Goal: Transaction & Acquisition: Purchase product/service

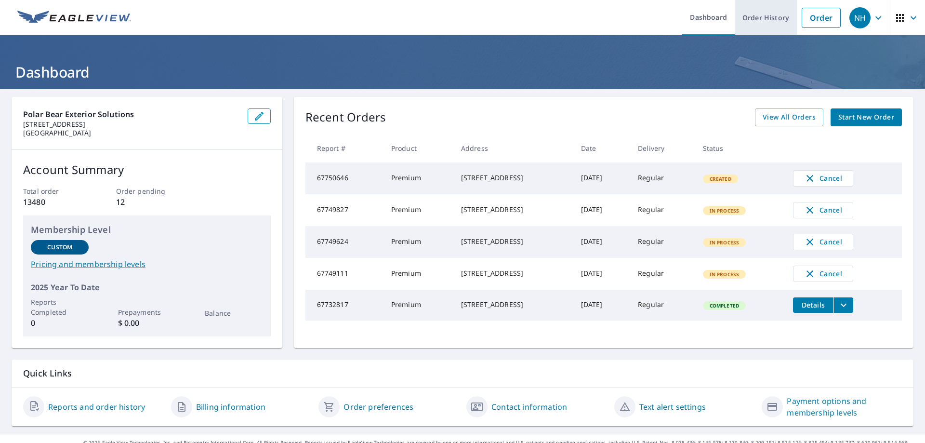
click at [766, 15] on link "Order History" at bounding box center [765, 17] width 62 height 35
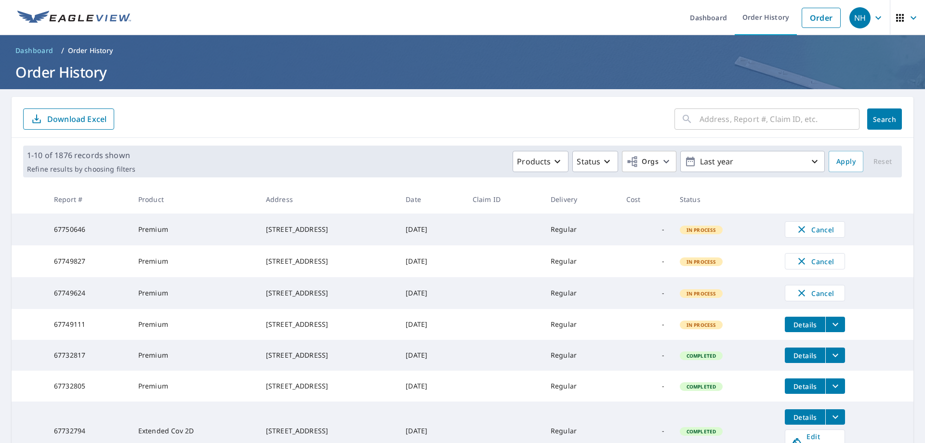
click at [728, 123] on input "text" at bounding box center [779, 118] width 160 height 27
type input "[PERSON_NAME] Way S"
click button "Search" at bounding box center [884, 118] width 35 height 21
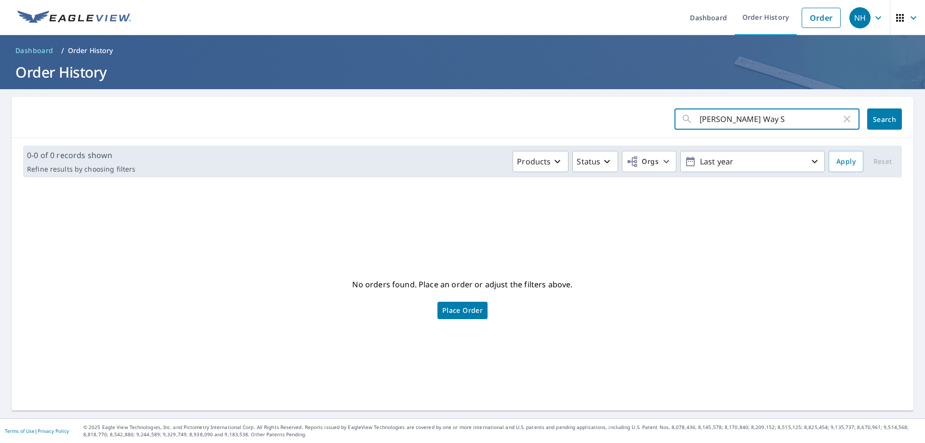
drag, startPoint x: 763, startPoint y: 120, endPoint x: 614, endPoint y: 108, distance: 148.8
click at [615, 107] on div "[PERSON_NAME] Way S ​ Search" at bounding box center [462, 117] width 901 height 41
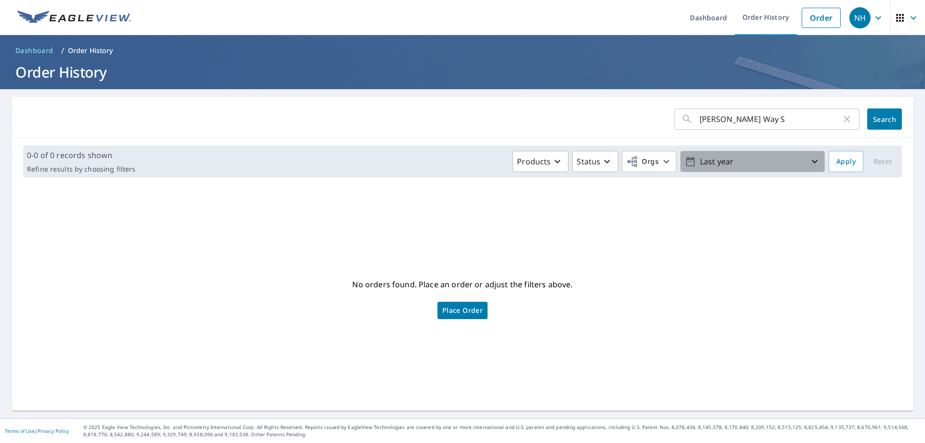
click at [808, 164] on icon "button" at bounding box center [814, 162] width 12 height 12
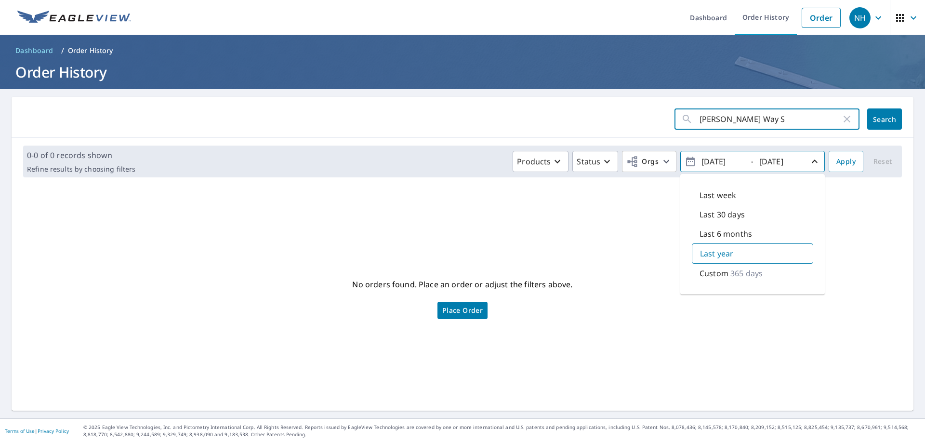
drag, startPoint x: 747, startPoint y: 118, endPoint x: 630, endPoint y: 107, distance: 117.1
click at [643, 107] on div "[PERSON_NAME] Way S ​ Search" at bounding box center [462, 117] width 901 height 41
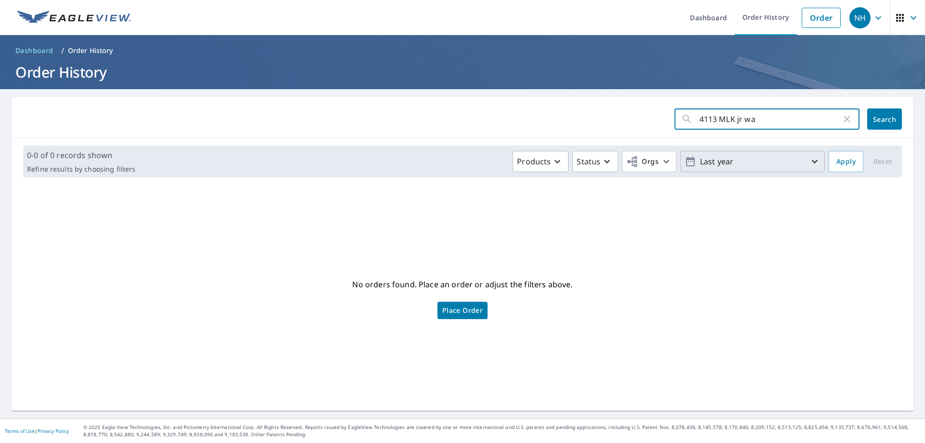
type input "[STREET_ADDRESS]"
click button "Search" at bounding box center [884, 118] width 35 height 21
drag, startPoint x: 759, startPoint y: 122, endPoint x: 662, endPoint y: 132, distance: 97.3
click at [606, 130] on div "4113 MLK jr way ​ Search" at bounding box center [462, 117] width 901 height 41
type input "S"
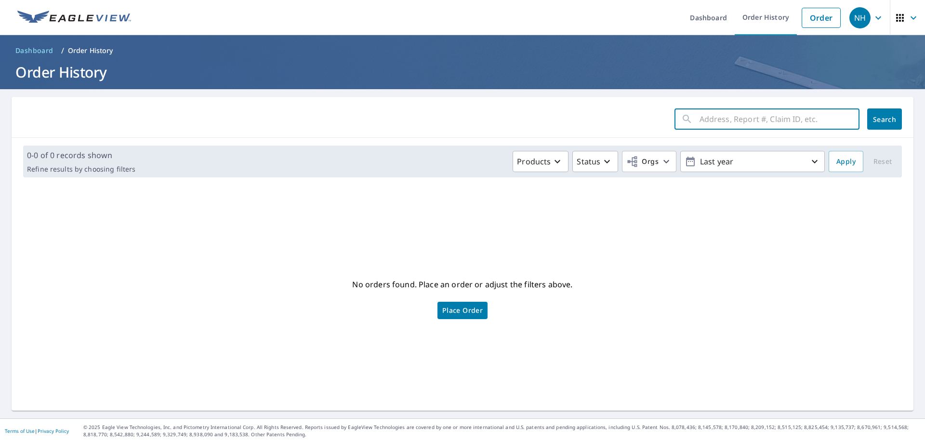
click at [722, 117] on input "text" at bounding box center [779, 118] width 160 height 27
type input "[PERSON_NAME] way"
click button "Search" at bounding box center [884, 118] width 35 height 21
click at [780, 119] on input "[PERSON_NAME] way" at bounding box center [770, 118] width 142 height 27
type input "[PERSON_NAME]"
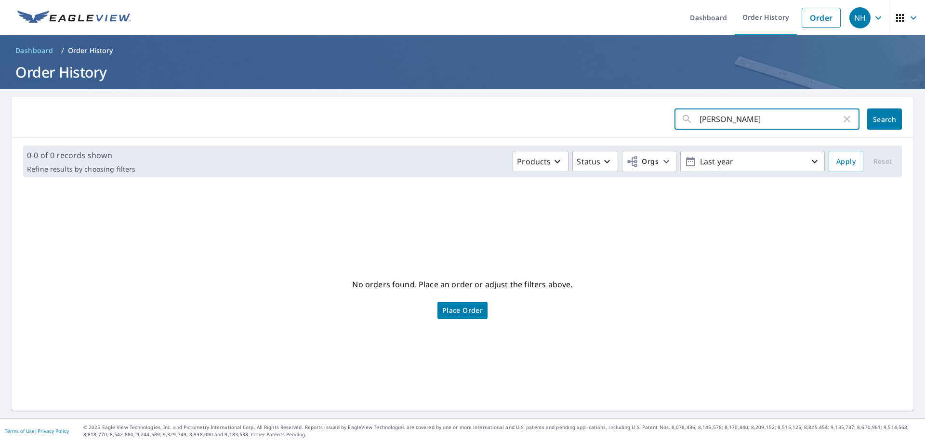
click button "Search" at bounding box center [884, 118] width 35 height 21
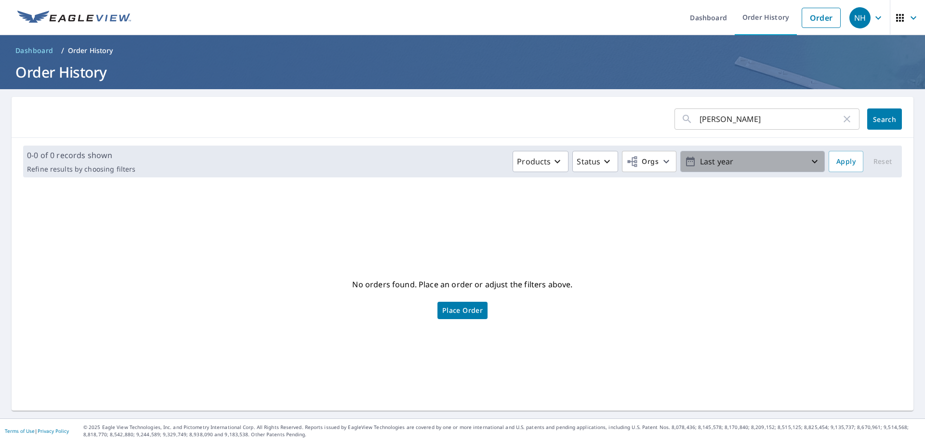
click at [808, 159] on icon "button" at bounding box center [814, 162] width 12 height 12
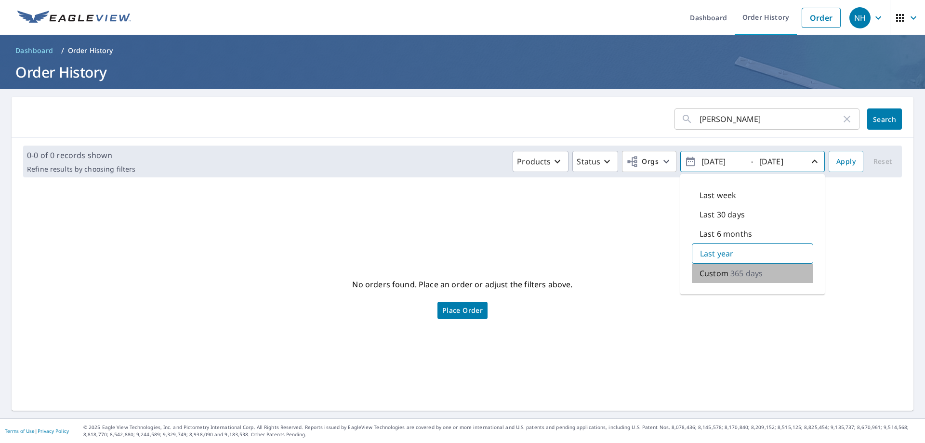
click at [718, 271] on p "Custom" at bounding box center [713, 273] width 29 height 12
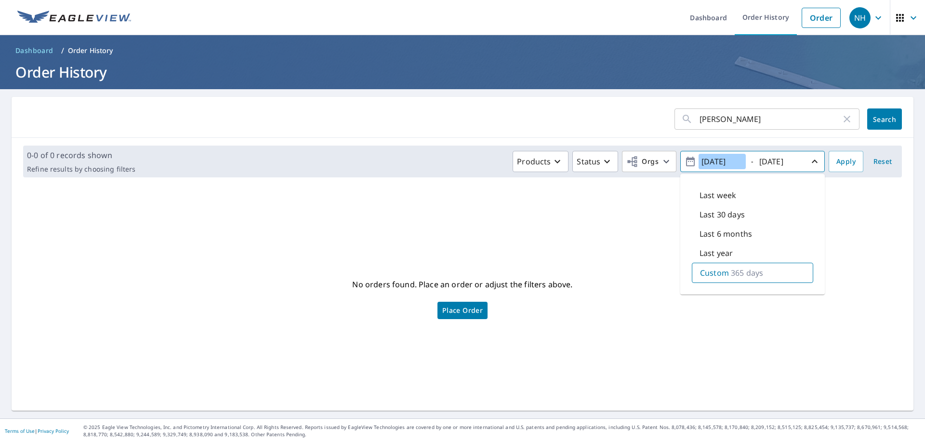
drag, startPoint x: 736, startPoint y: 162, endPoint x: 715, endPoint y: 166, distance: 21.1
click at [715, 166] on input "[DATE]" at bounding box center [721, 161] width 47 height 15
type input "[DATE]"
click at [791, 161] on input "[DATE]" at bounding box center [779, 161] width 47 height 15
click at [850, 159] on button "Apply" at bounding box center [845, 161] width 35 height 21
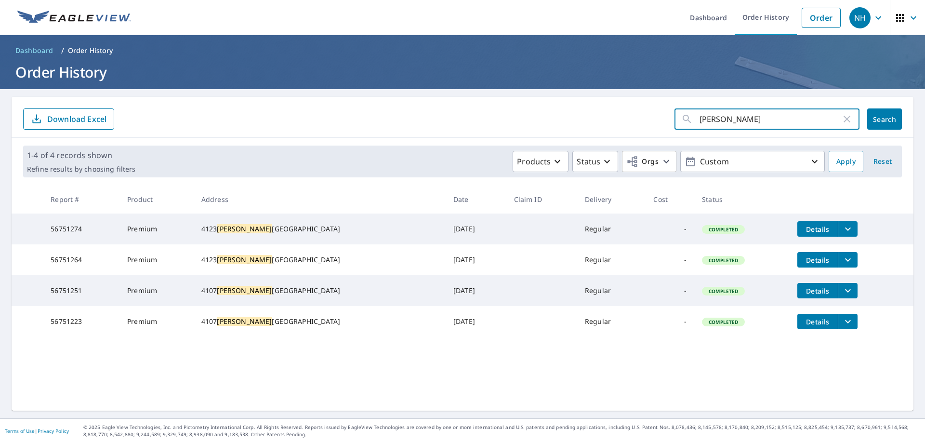
drag, startPoint x: 764, startPoint y: 118, endPoint x: 452, endPoint y: 84, distance: 313.8
click at [522, 101] on div "[PERSON_NAME] ​ Search Download Excel" at bounding box center [462, 117] width 901 height 41
type input "lilac St"
click button "Search" at bounding box center [884, 118] width 35 height 21
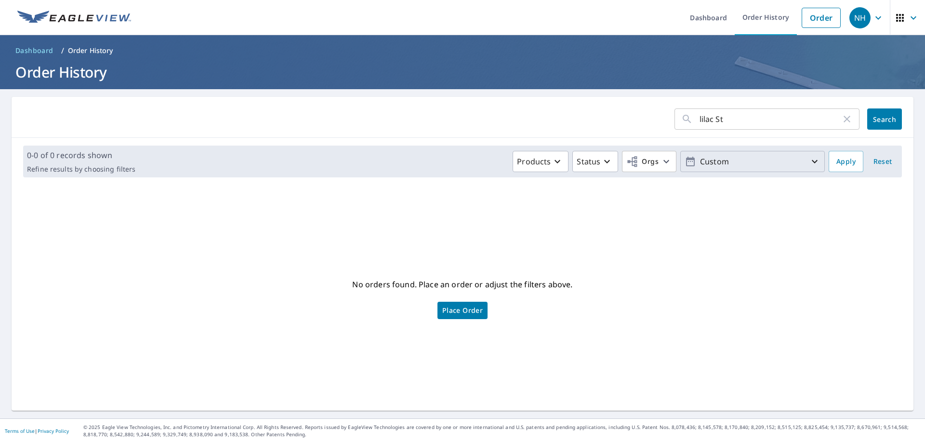
click at [727, 161] on p "Custom" at bounding box center [752, 161] width 113 height 17
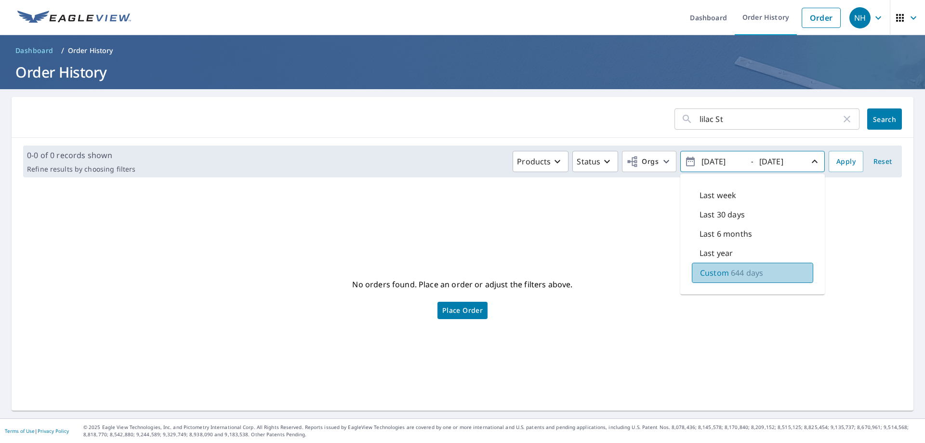
click at [716, 279] on div "Custom 644 days" at bounding box center [751, 272] width 121 height 20
click at [712, 162] on input "[DATE]" at bounding box center [721, 161] width 47 height 15
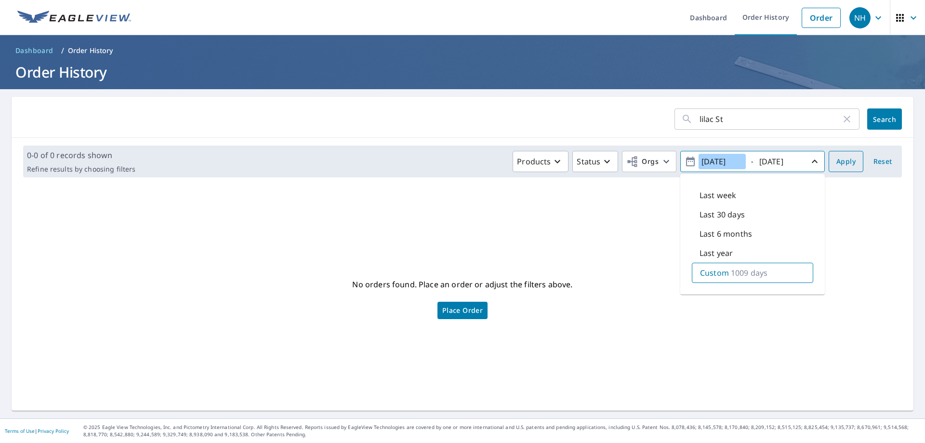
type input "[DATE]"
click at [838, 161] on span "Apply" at bounding box center [845, 162] width 19 height 12
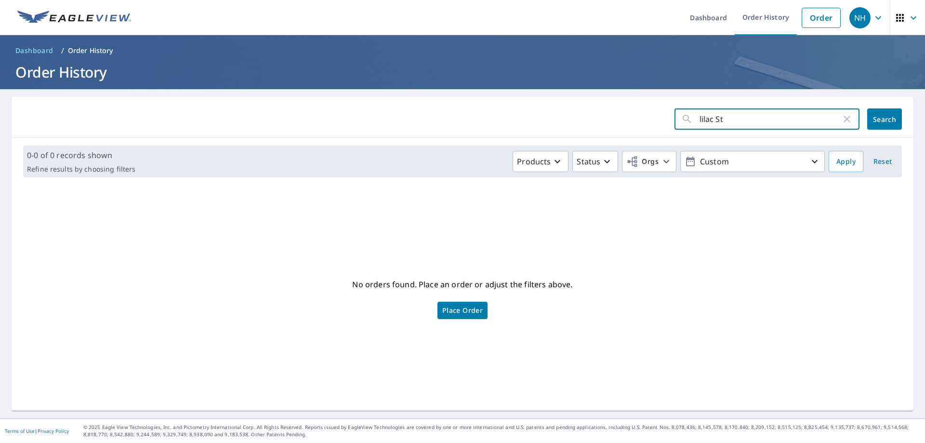
drag, startPoint x: 728, startPoint y: 119, endPoint x: 641, endPoint y: 118, distance: 86.7
click at [644, 119] on form "lilac St ​ Search" at bounding box center [462, 118] width 878 height 21
type input "andover street"
click button "Search" at bounding box center [884, 118] width 35 height 21
drag, startPoint x: 762, startPoint y: 119, endPoint x: 729, endPoint y: 120, distance: 33.2
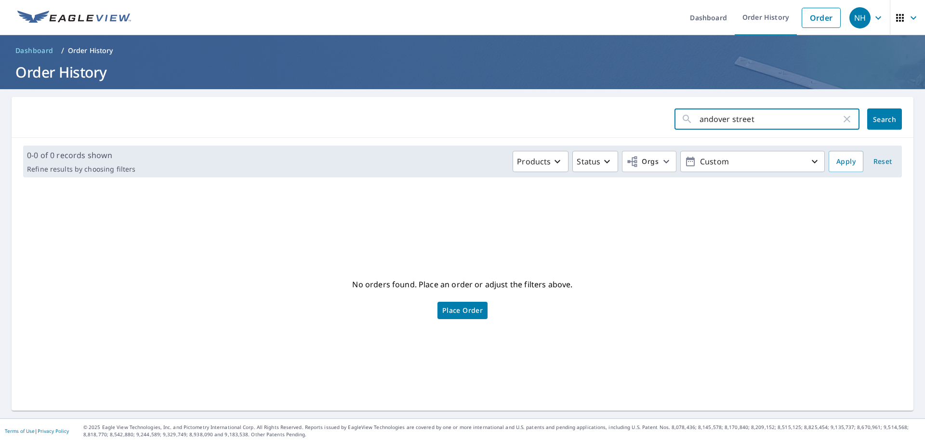
click at [729, 120] on input "andover street" at bounding box center [770, 118] width 142 height 27
type input "andover"
click button "Search" at bounding box center [884, 118] width 35 height 21
drag, startPoint x: 756, startPoint y: 121, endPoint x: 559, endPoint y: 106, distance: 198.5
click at [562, 104] on div "andover ​ Search" at bounding box center [462, 117] width 901 height 41
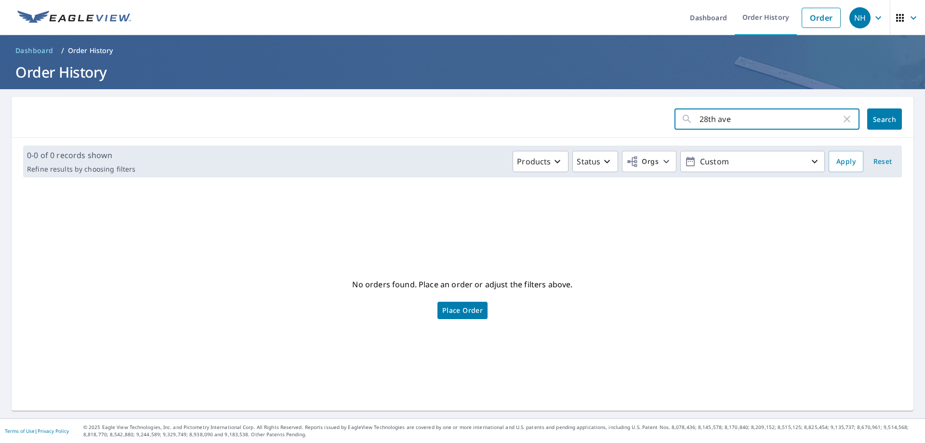
type input "28th ave"
click button "Search" at bounding box center [884, 118] width 35 height 21
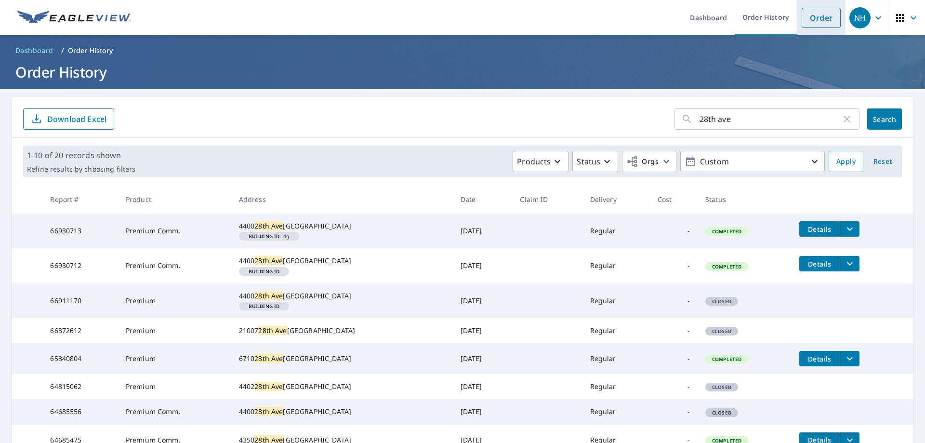
click at [813, 14] on link "Order" at bounding box center [820, 18] width 39 height 20
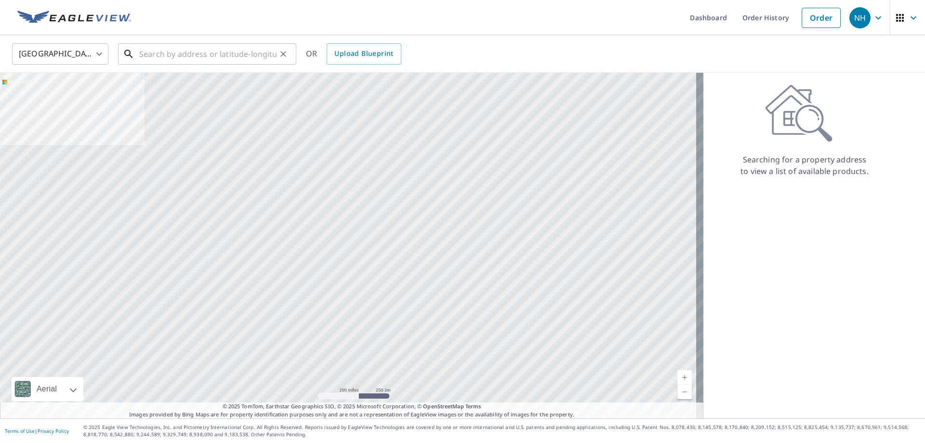
click at [200, 57] on input "text" at bounding box center [207, 53] width 137 height 27
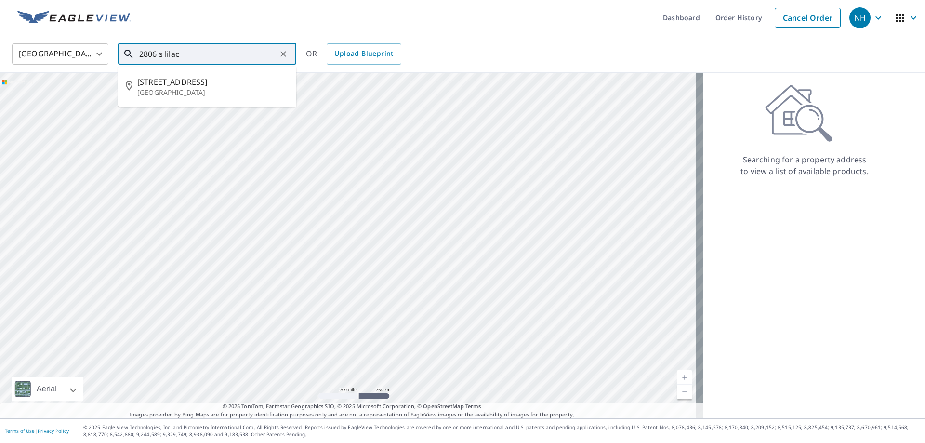
type input "2806 s lilac"
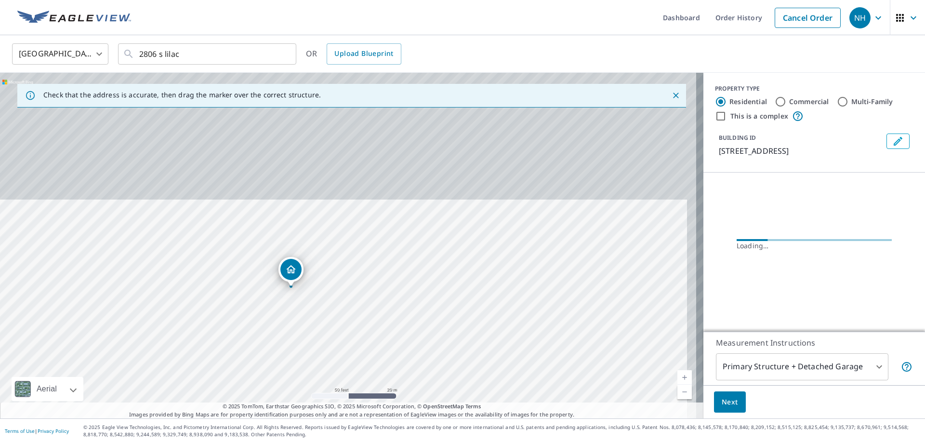
drag, startPoint x: 349, startPoint y: 240, endPoint x: 339, endPoint y: 370, distance: 129.9
click at [339, 370] on div "[STREET_ADDRESS]" at bounding box center [351, 245] width 703 height 345
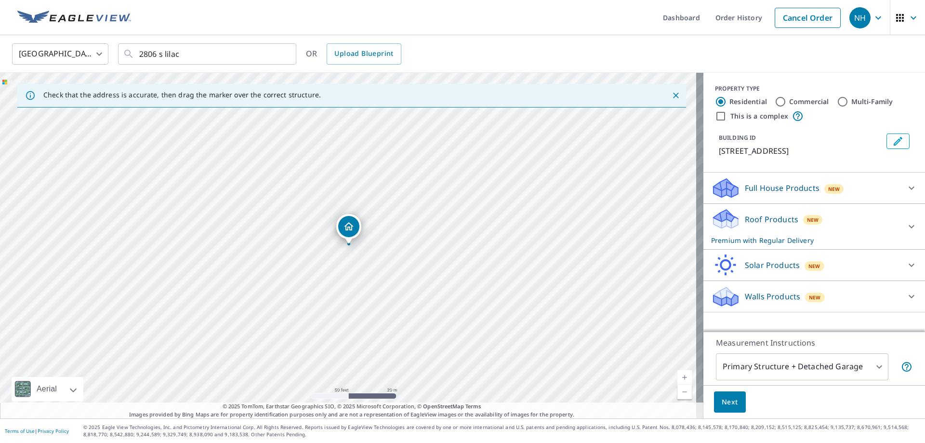
drag, startPoint x: 332, startPoint y: 265, endPoint x: 345, endPoint y: 319, distance: 55.6
click at [345, 319] on div "[STREET_ADDRESS]" at bounding box center [351, 245] width 703 height 345
click at [376, 326] on div "[STREET_ADDRESS]" at bounding box center [351, 245] width 703 height 345
click at [716, 117] on input "This is a complex" at bounding box center [721, 116] width 12 height 12
checkbox input "true"
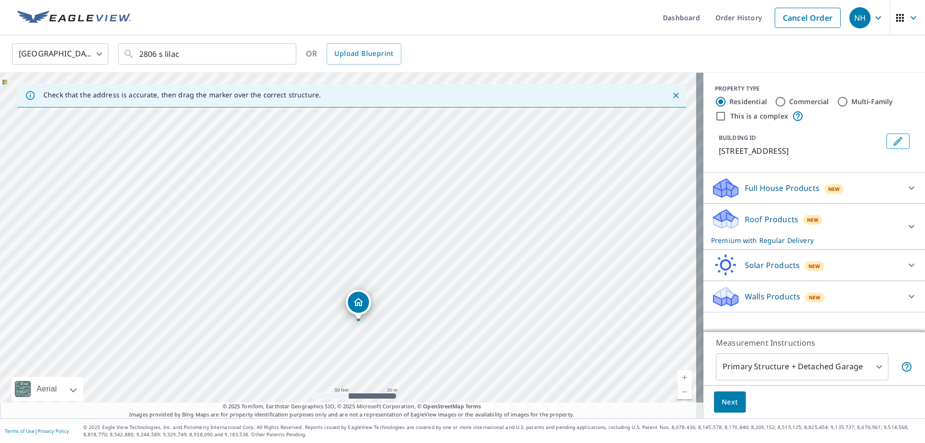
radio input "false"
radio input "true"
type input "4"
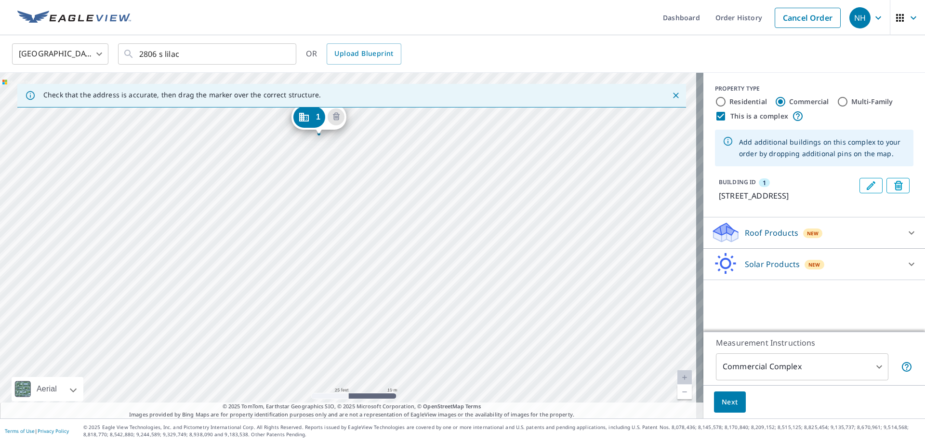
drag, startPoint x: 324, startPoint y: 279, endPoint x: 323, endPoint y: 137, distance: 142.1
drag, startPoint x: 346, startPoint y: 216, endPoint x: 337, endPoint y: 289, distance: 73.8
click at [336, 297] on div "1 [STREET_ADDRESS][PERSON_NAME]" at bounding box center [351, 245] width 703 height 345
drag, startPoint x: 321, startPoint y: 319, endPoint x: 309, endPoint y: 187, distance: 132.4
click at [352, 354] on div "1 [STREET_ADDRESS]" at bounding box center [351, 245] width 703 height 345
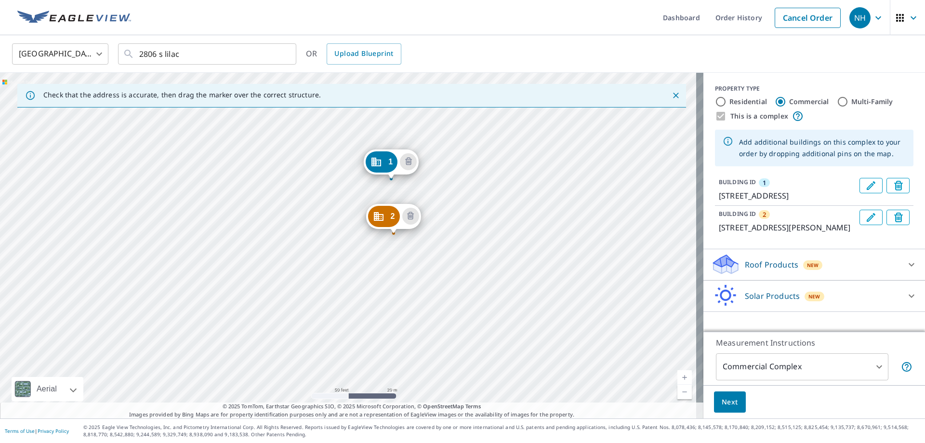
drag, startPoint x: 414, startPoint y: 366, endPoint x: 404, endPoint y: 216, distance: 150.6
click at [404, 216] on div "2 [STREET_ADDRESS][PERSON_NAME] 1 [STREET_ADDRESS]" at bounding box center [351, 245] width 703 height 345
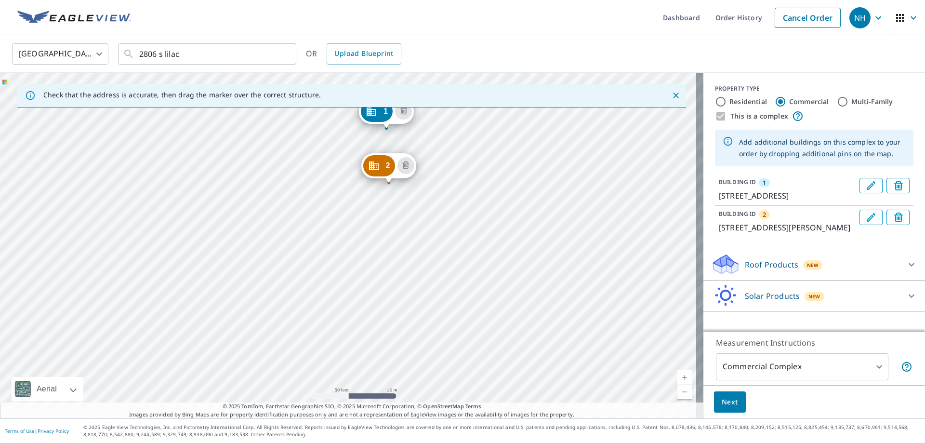
click at [370, 270] on div "2 [STREET_ADDRESS][PERSON_NAME] 1 [STREET_ADDRESS]" at bounding box center [351, 245] width 703 height 345
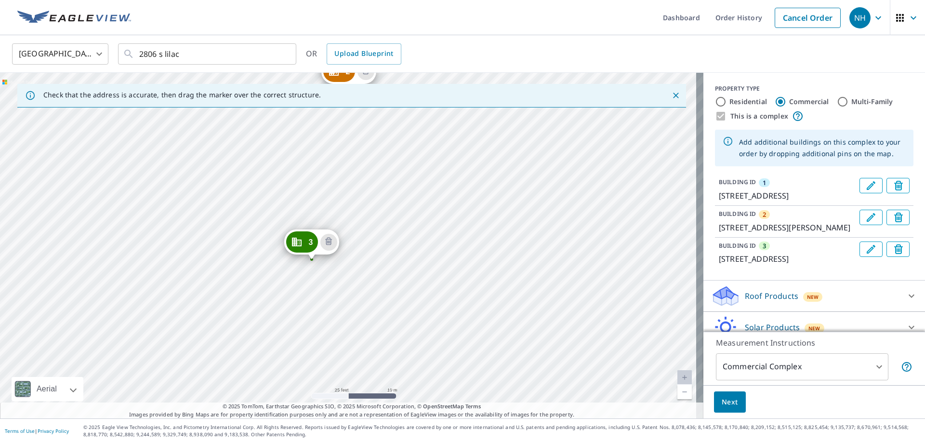
drag, startPoint x: 363, startPoint y: 296, endPoint x: 354, endPoint y: 254, distance: 43.3
click at [376, 129] on div "2 [STREET_ADDRESS][PERSON_NAME] 3 [STREET_ADDRESS] 1 [STREET_ADDRESS]" at bounding box center [351, 245] width 703 height 345
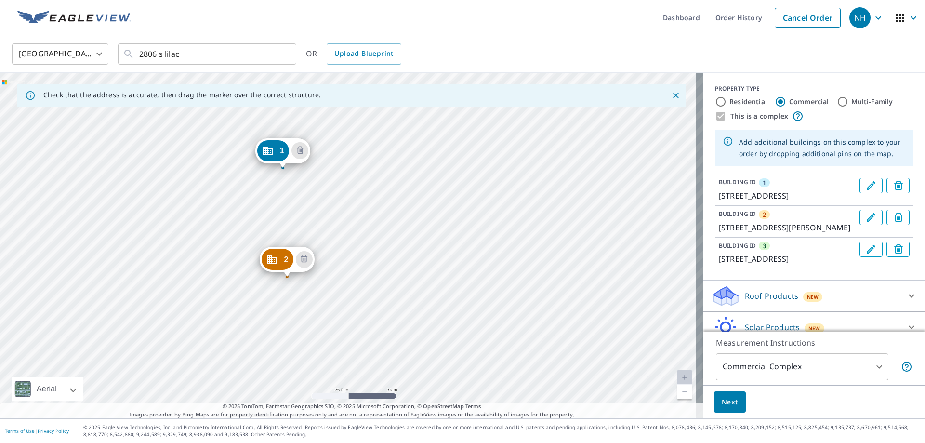
drag, startPoint x: 339, startPoint y: 182, endPoint x: 271, endPoint y: 426, distance: 252.8
click at [254, 431] on div "Dashboard Order History Cancel Order NH [GEOGRAPHIC_DATA] [GEOGRAPHIC_DATA] ​ 2…" at bounding box center [462, 221] width 925 height 443
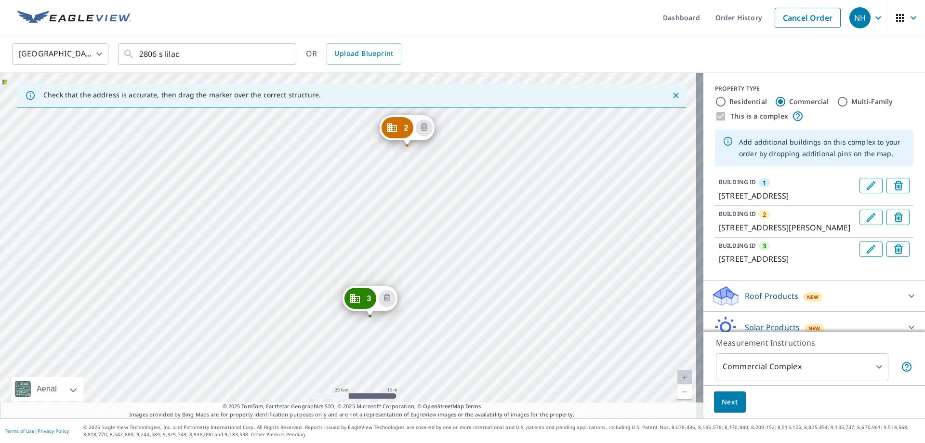
click at [397, 239] on div "2 [STREET_ADDRESS][PERSON_NAME] 3 [STREET_ADDRESS] 1 [STREET_ADDRESS]" at bounding box center [351, 245] width 703 height 345
click at [727, 404] on span "Next" at bounding box center [729, 402] width 16 height 12
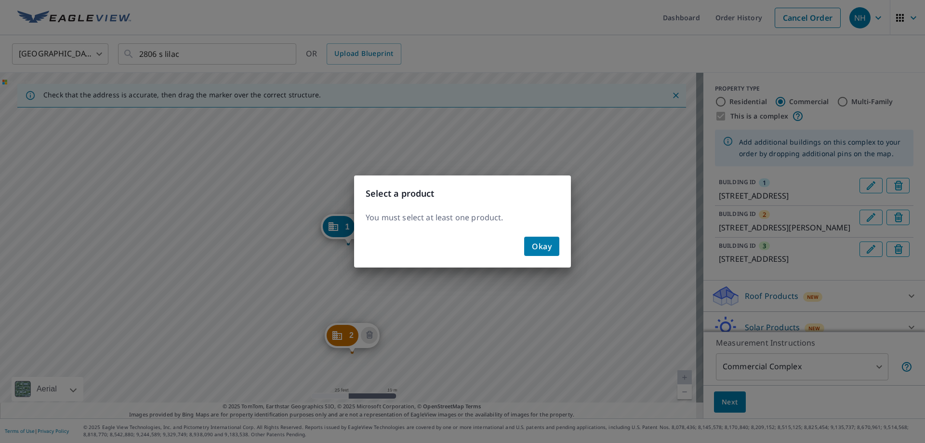
click at [547, 243] on span "Okay" at bounding box center [542, 245] width 20 height 13
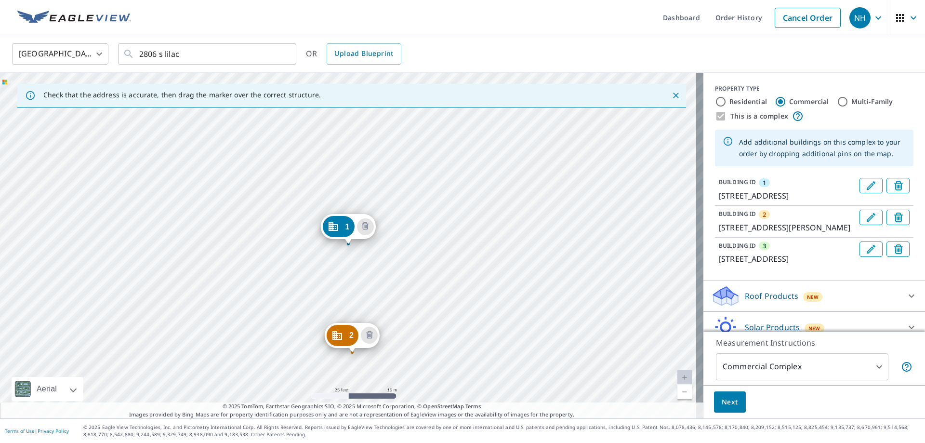
click at [715, 100] on input "Residential" at bounding box center [721, 102] width 12 height 12
radio input "true"
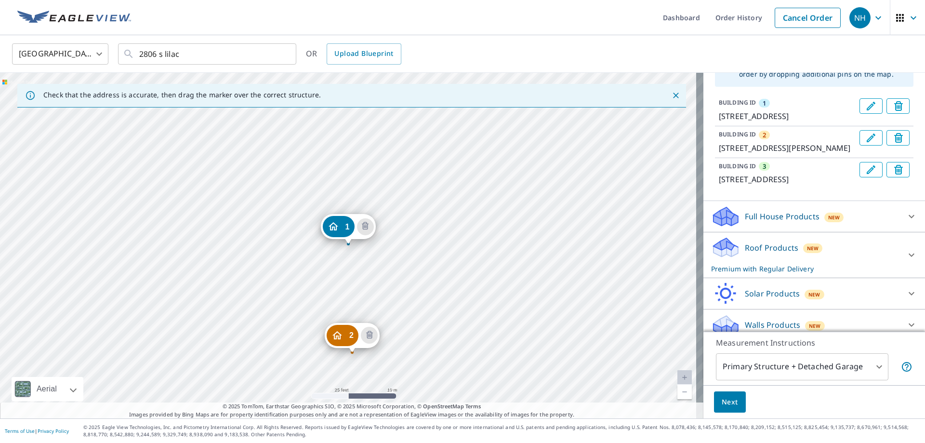
scroll to position [96, 0]
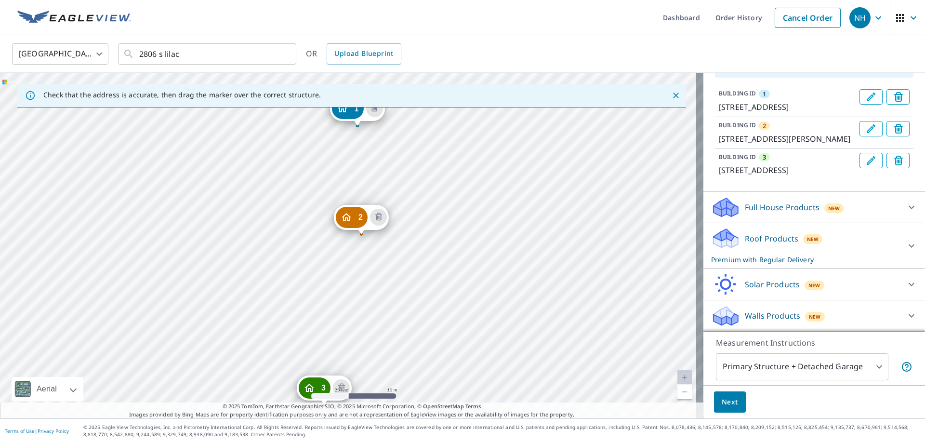
drag, startPoint x: 460, startPoint y: 268, endPoint x: 469, endPoint y: 155, distance: 113.5
click at [469, 155] on div "2 [STREET_ADDRESS][PERSON_NAME] 3 [STREET_ADDRESS] 1 [STREET_ADDRESS]" at bounding box center [351, 245] width 703 height 345
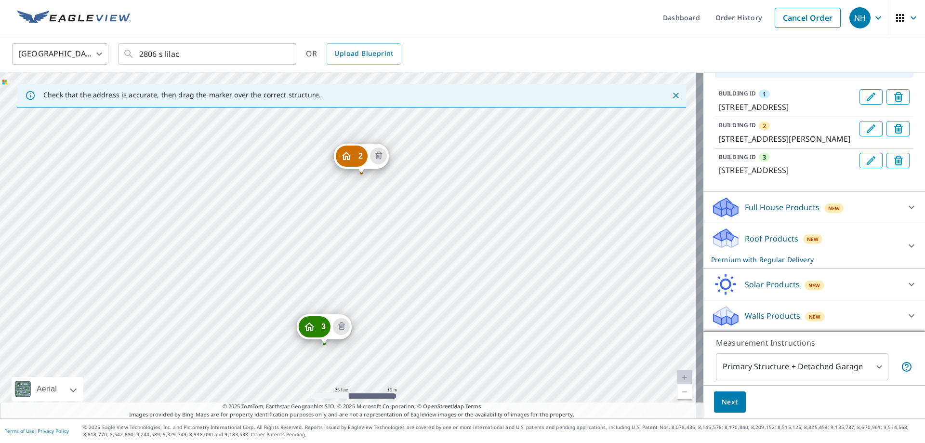
drag, startPoint x: 456, startPoint y: 220, endPoint x: 456, endPoint y: 161, distance: 58.7
click at [456, 161] on div "2 [STREET_ADDRESS][PERSON_NAME] 3 [STREET_ADDRESS] 1 [STREET_ADDRESS]" at bounding box center [351, 245] width 703 height 345
click at [765, 237] on p "Roof Products" at bounding box center [770, 239] width 53 height 12
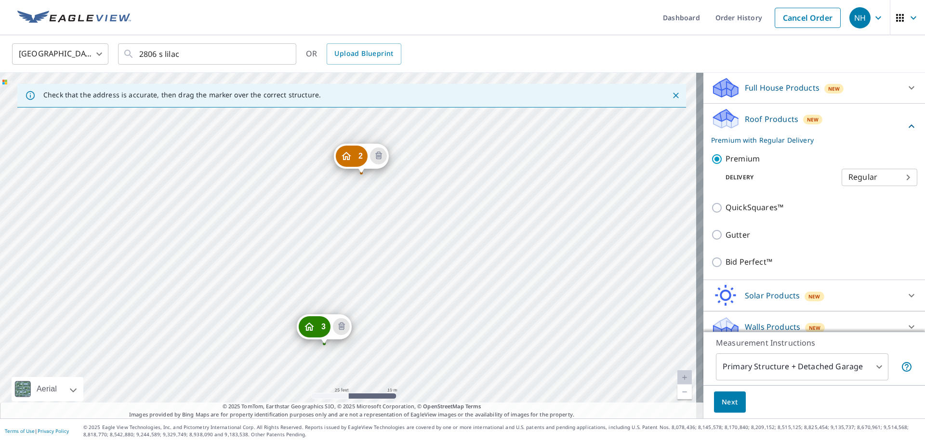
scroll to position [242, 0]
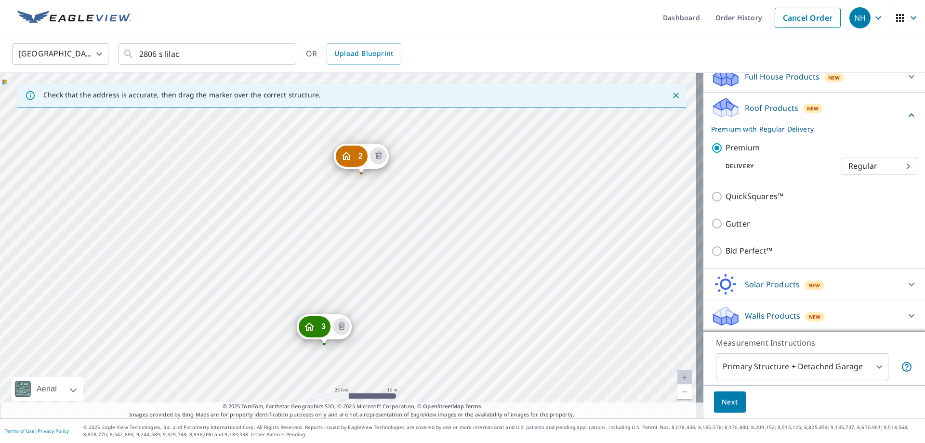
click at [877, 170] on body "NH NH Dashboard Order History Cancel Order NH [GEOGRAPHIC_DATA] [GEOGRAPHIC_DAT…" at bounding box center [462, 221] width 925 height 443
click at [849, 166] on li "Regular" at bounding box center [865, 165] width 76 height 17
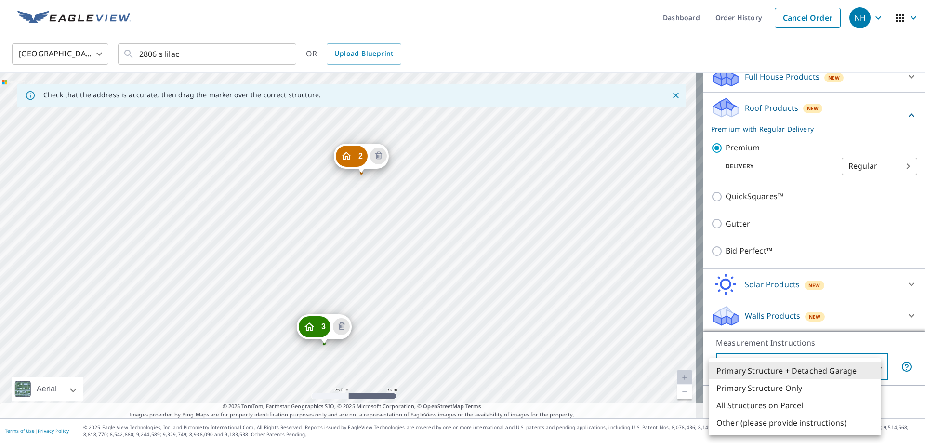
click at [850, 370] on body "NH NH Dashboard Order History Cancel Order NH [GEOGRAPHIC_DATA] [GEOGRAPHIC_DAT…" at bounding box center [462, 221] width 925 height 443
click at [746, 371] on li "Primary Structure + Detached Garage" at bounding box center [794, 370] width 172 height 17
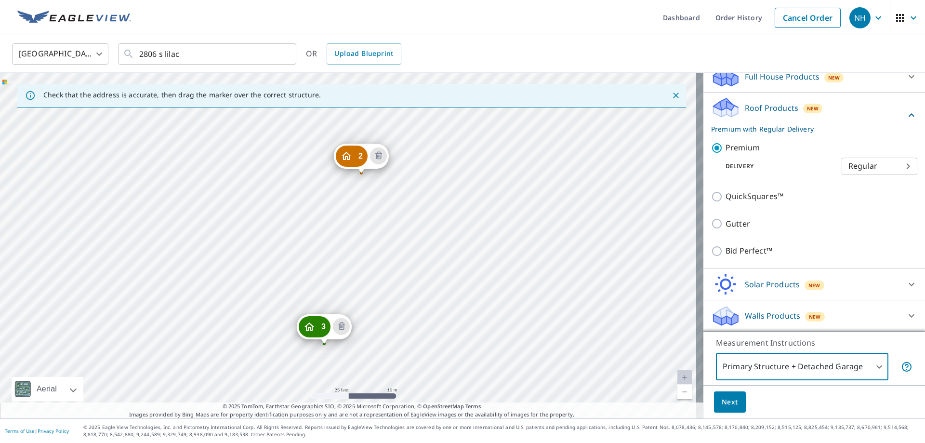
click at [735, 370] on body "NH NH Dashboard Order History Cancel Order NH [GEOGRAPHIC_DATA] [GEOGRAPHIC_DAT…" at bounding box center [462, 221] width 925 height 443
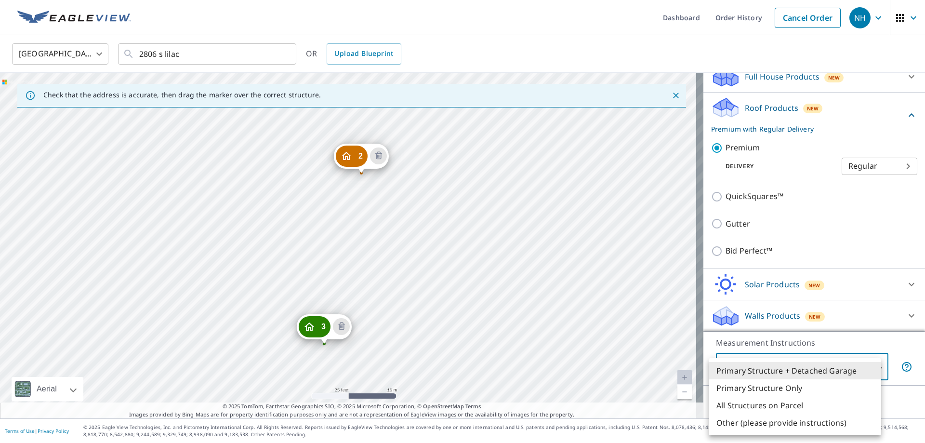
click at [729, 423] on li "Other (please provide instructions)" at bounding box center [794, 422] width 172 height 17
type input "5"
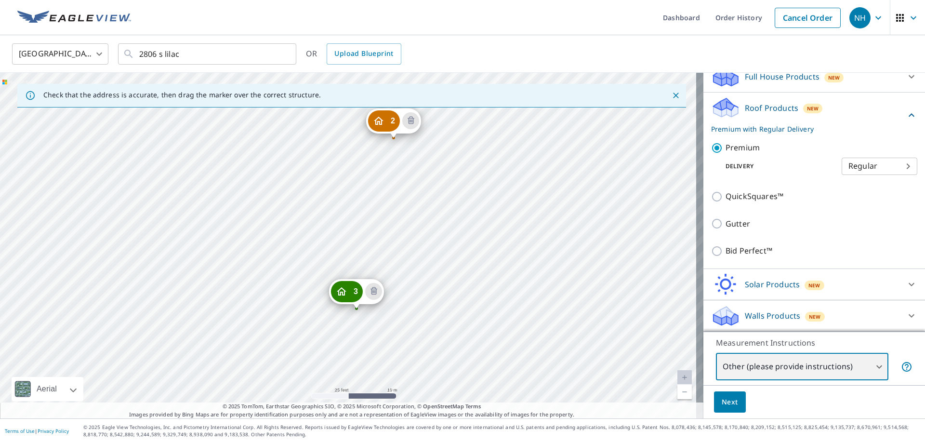
drag, startPoint x: 471, startPoint y: 197, endPoint x: 477, endPoint y: 168, distance: 29.9
click at [477, 168] on div "2 [STREET_ADDRESS][PERSON_NAME] 3 [STREET_ADDRESS] 1 [STREET_ADDRESS]" at bounding box center [351, 245] width 703 height 345
click at [764, 365] on body "NH NH Dashboard Order History Cancel Order NH [GEOGRAPHIC_DATA] [GEOGRAPHIC_DAT…" at bounding box center [462, 221] width 925 height 443
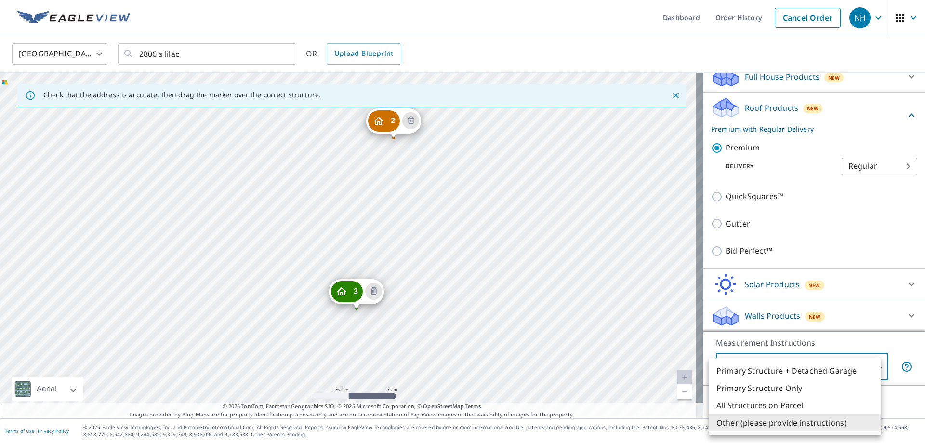
click at [752, 423] on li "Other (please provide instructions)" at bounding box center [794, 422] width 172 height 17
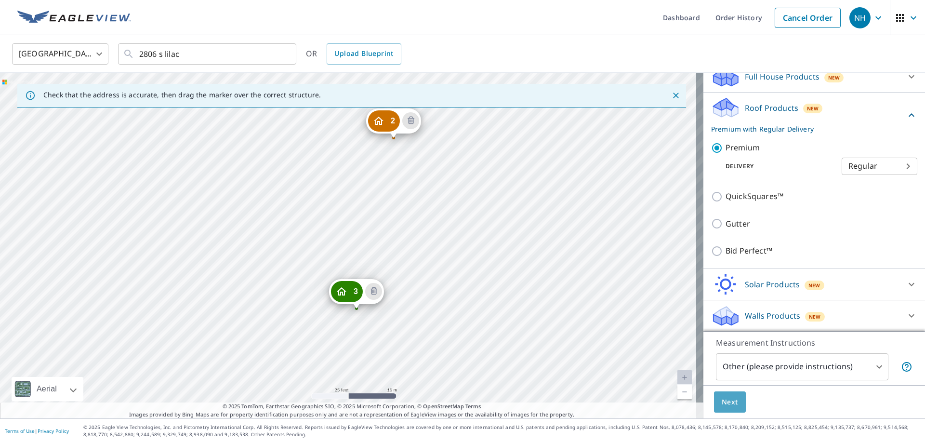
click at [721, 402] on span "Next" at bounding box center [729, 402] width 16 height 12
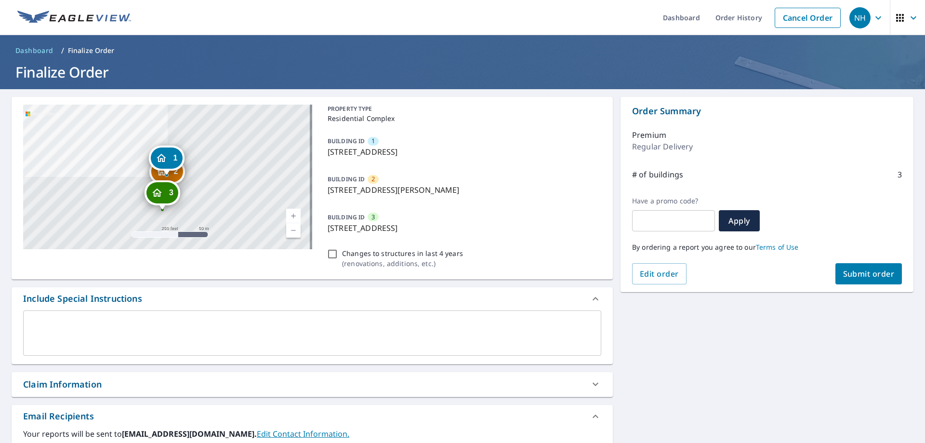
click at [107, 313] on div "x ​" at bounding box center [312, 332] width 578 height 45
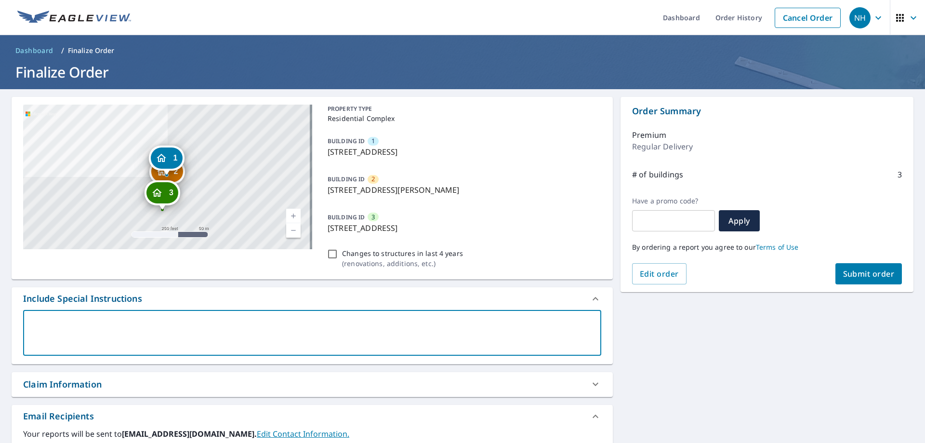
type textarea "M"
type textarea "x"
checkbox input "true"
type textarea "Mi"
type textarea "x"
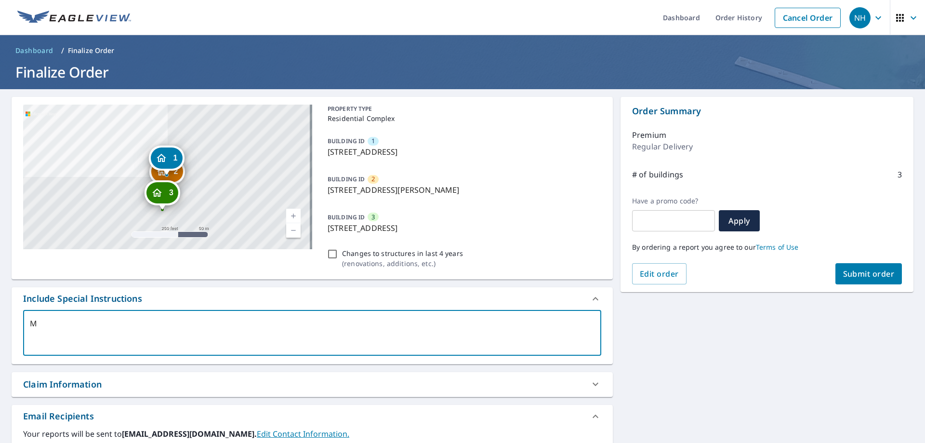
checkbox input "true"
type textarea "Mia"
type textarea "x"
checkbox input "true"
type textarea "Mian"
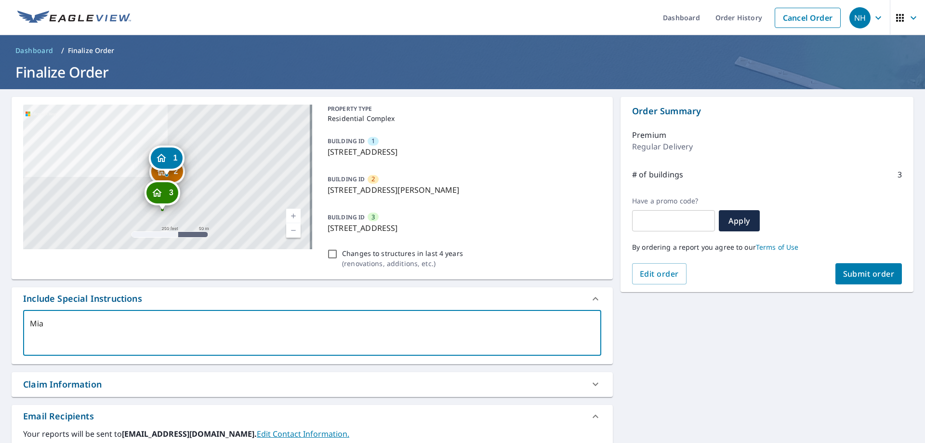
type textarea "x"
checkbox input "true"
type textarea "Mian"
type textarea "x"
checkbox input "true"
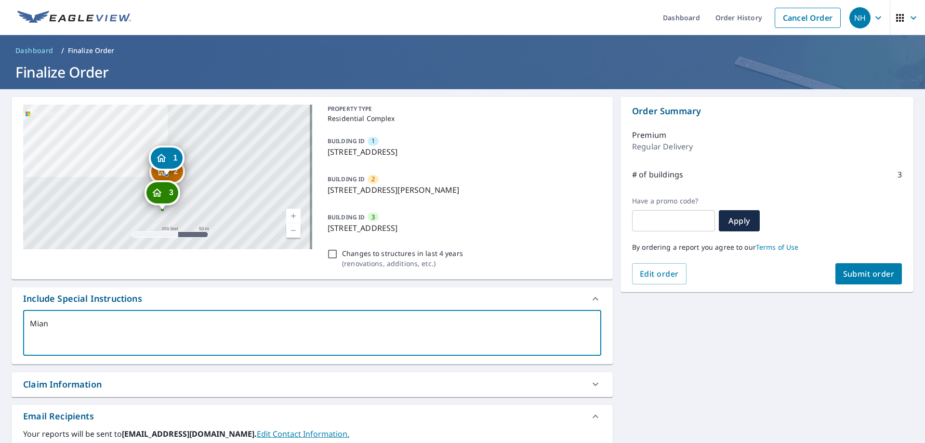
type textarea "Mian"
type textarea "x"
checkbox input "true"
type textarea "Mia"
type textarea "x"
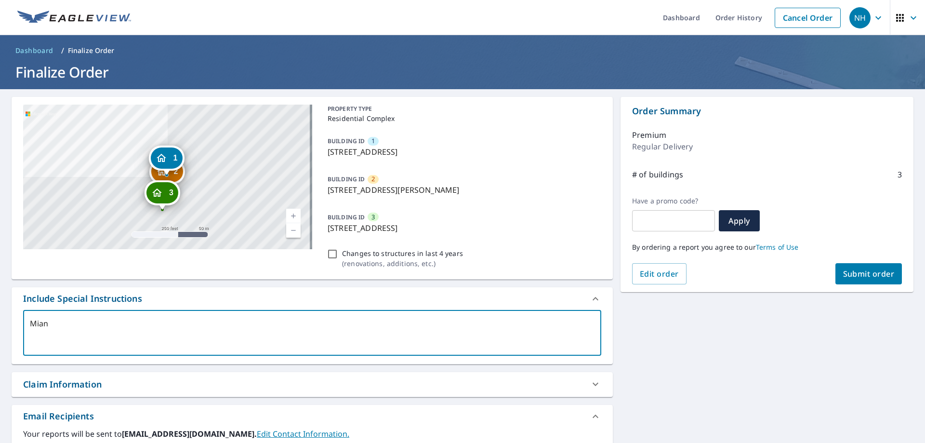
checkbox input "true"
type textarea "Mi"
type textarea "x"
checkbox input "true"
type textarea "M"
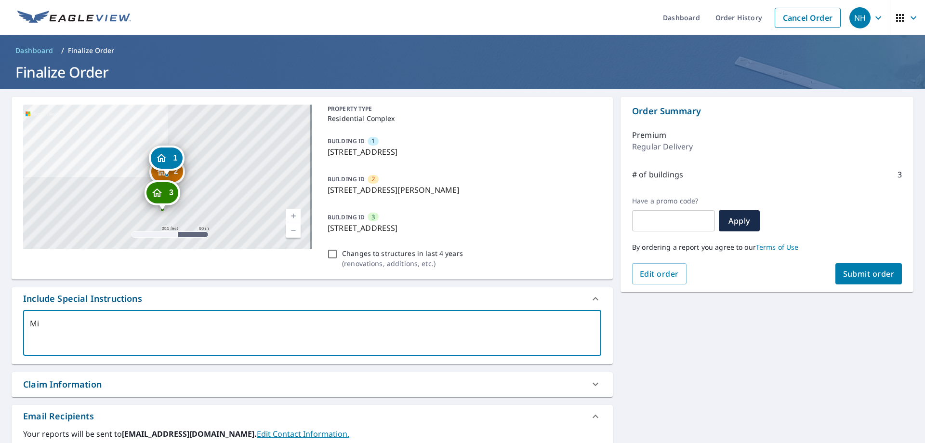
type textarea "x"
checkbox input "true"
type textarea "a"
type textarea "x"
checkbox input "true"
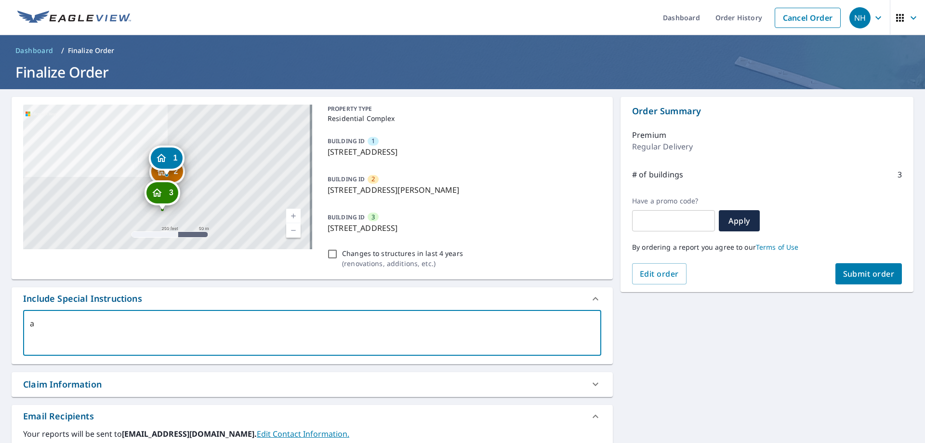
checkbox input "true"
type textarea "m"
type textarea "x"
checkbox input "true"
type textarea "ma"
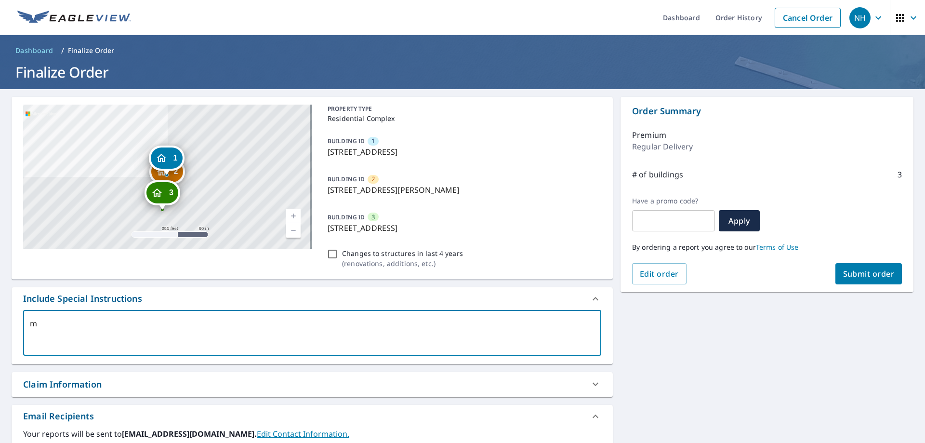
type textarea "x"
checkbox input "true"
type textarea "mai"
type textarea "x"
checkbox input "true"
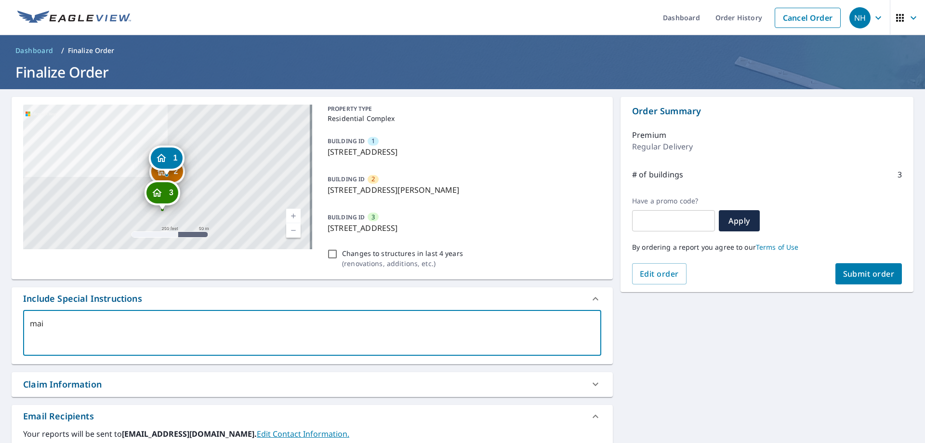
type textarea "main"
type textarea "x"
checkbox input "true"
type textarea "main"
type textarea "x"
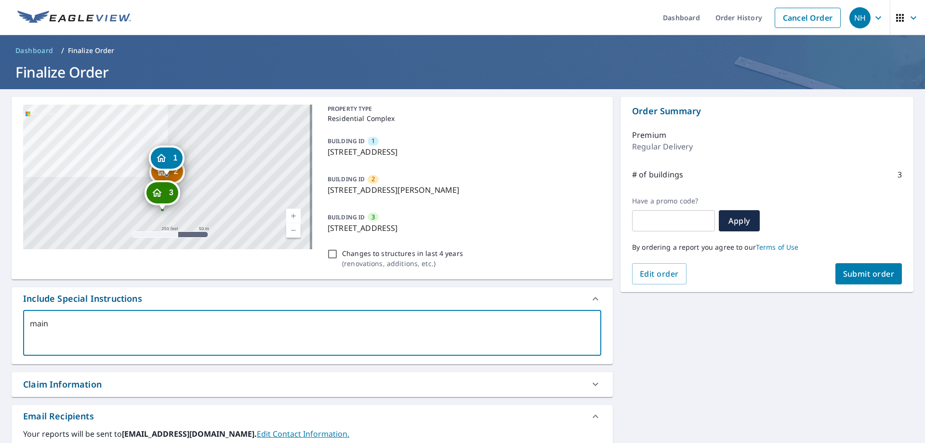
checkbox input "true"
type textarea "main b"
type textarea "x"
checkbox input "true"
type textarea "main bu"
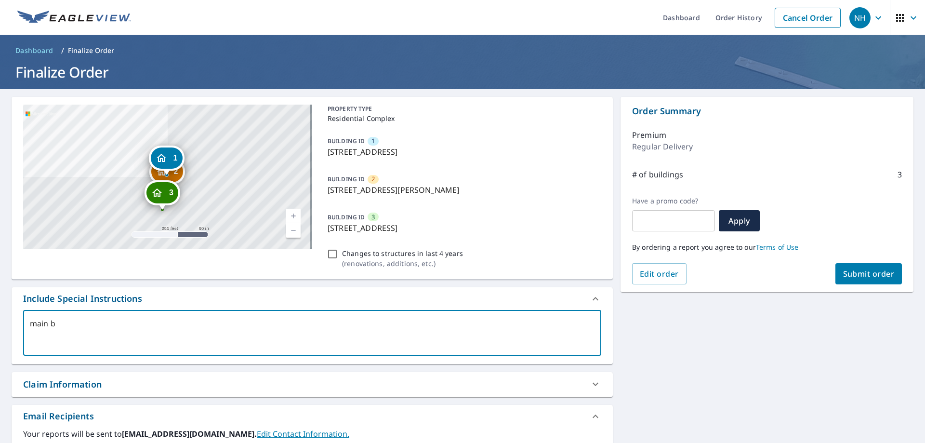
type textarea "x"
checkbox input "true"
type textarea "main [PERSON_NAME]"
type textarea "x"
checkbox input "true"
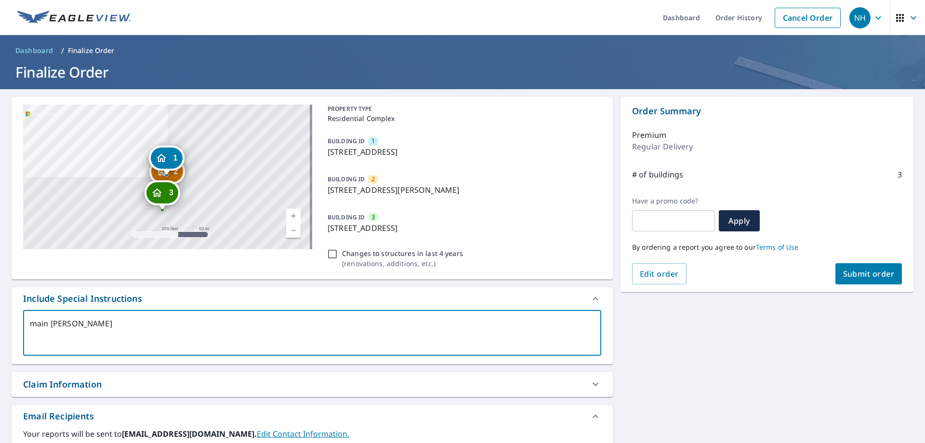
type textarea "main buil"
type textarea "x"
checkbox input "true"
type textarea "main build"
type textarea "x"
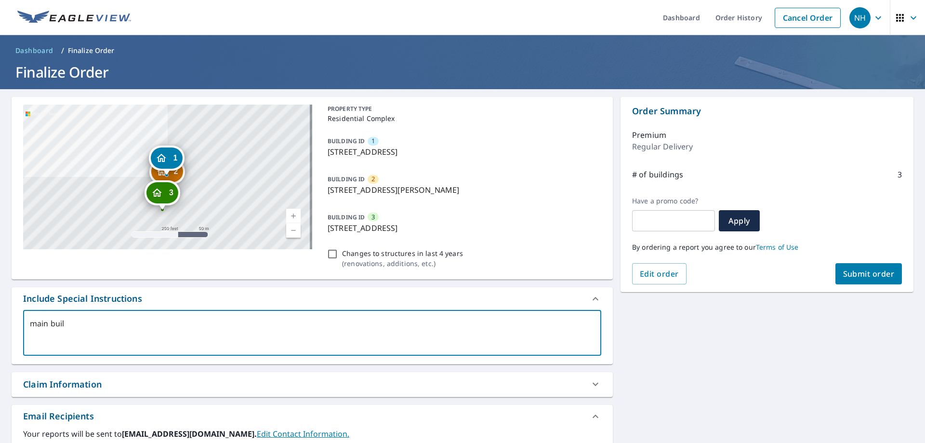
checkbox input "true"
type textarea "main buildi"
type textarea "x"
checkbox input "true"
type textarea "main buildin"
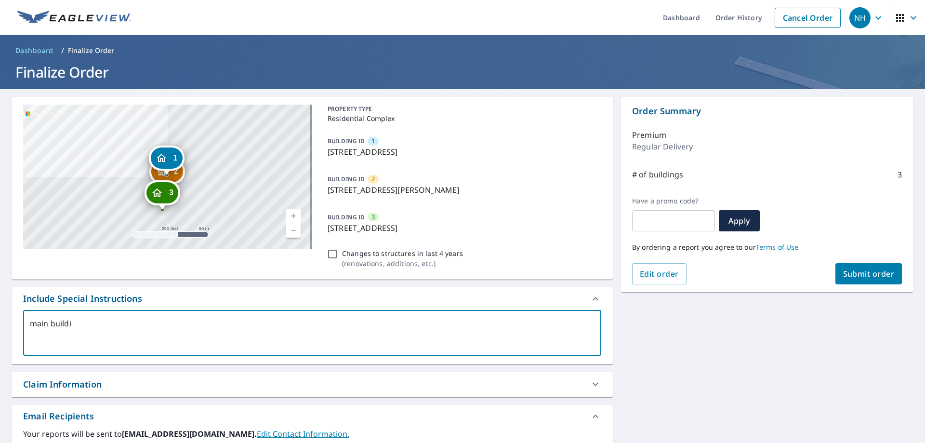
type textarea "x"
checkbox input "true"
type textarea "main building"
type textarea "x"
checkbox input "true"
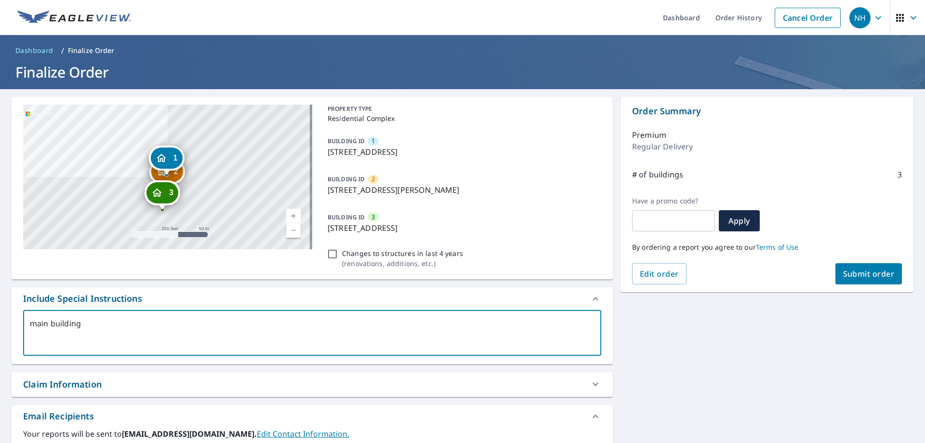
type textarea "main buildings"
type textarea "x"
checkbox input "true"
type textarea "main buildings"
type textarea "x"
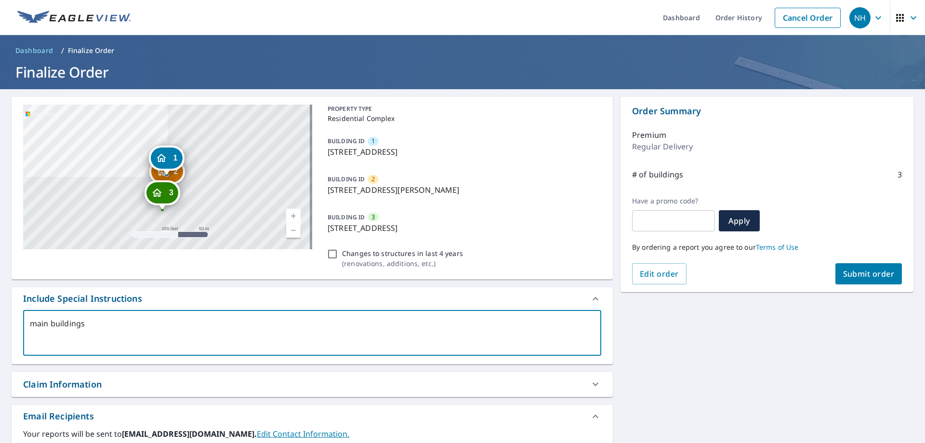
checkbox input "true"
type textarea "main buildings 1"
type textarea "x"
checkbox input "true"
type textarea "main buildings 1-"
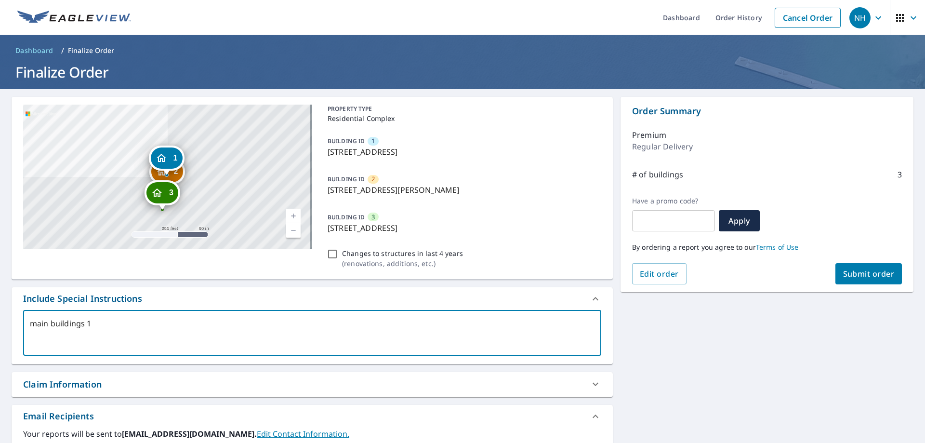
type textarea "x"
checkbox input "true"
type textarea "main buildings 1-3"
type textarea "x"
checkbox input "true"
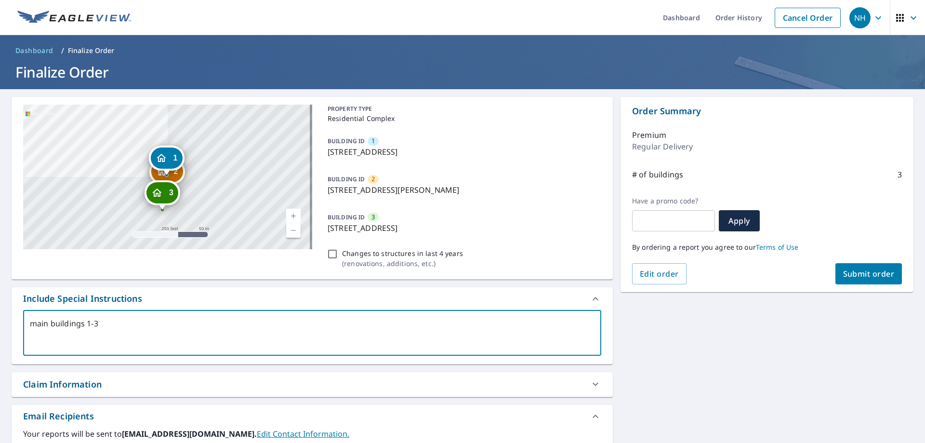
type textarea "main buildings 1-3"
type textarea "x"
checkbox input "true"
type textarea "main buildings 1-3"
type textarea "x"
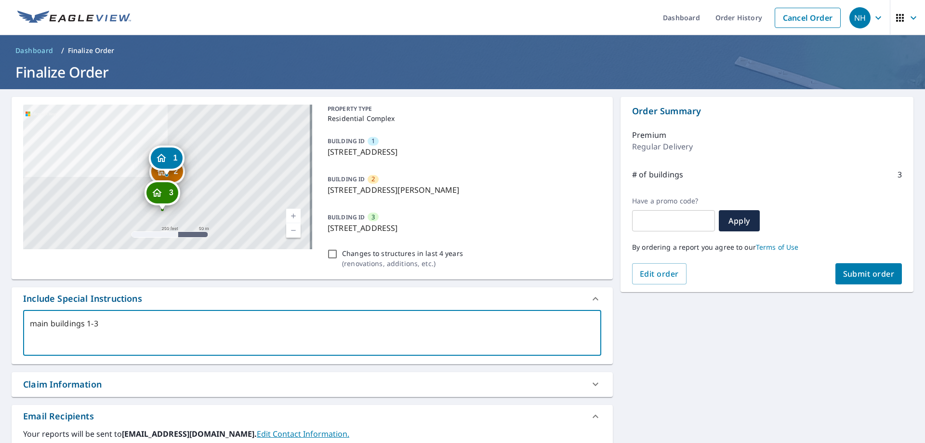
checkbox input "true"
type textarea "main buildings 1-3."
type textarea "x"
checkbox input "true"
type textarea "main buildings 1-3."
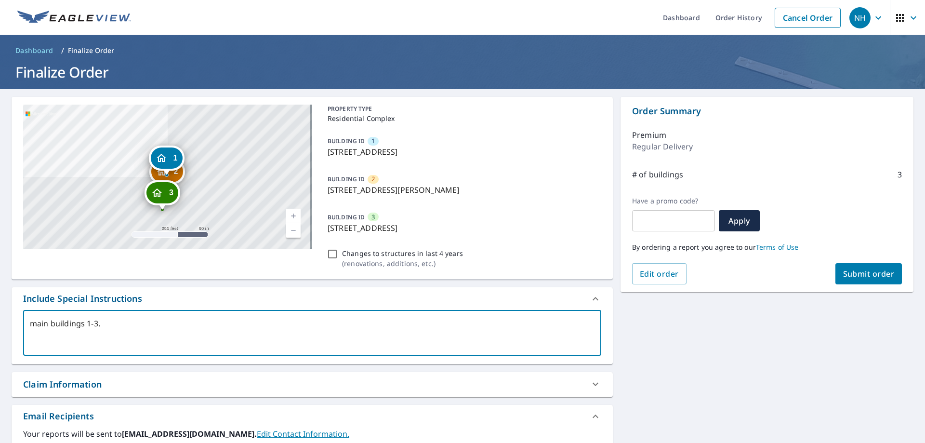
type textarea "x"
checkbox input "true"
type textarea "main buildings 1-3."
type textarea "x"
checkbox input "true"
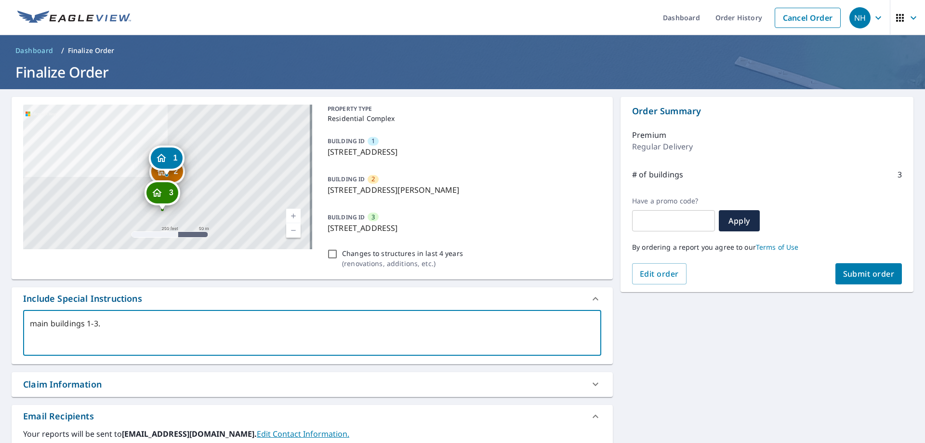
type textarea "main buildings 1-3. D"
type textarea "x"
checkbox input "true"
type textarea "main buildings 1-3. Do"
type textarea "x"
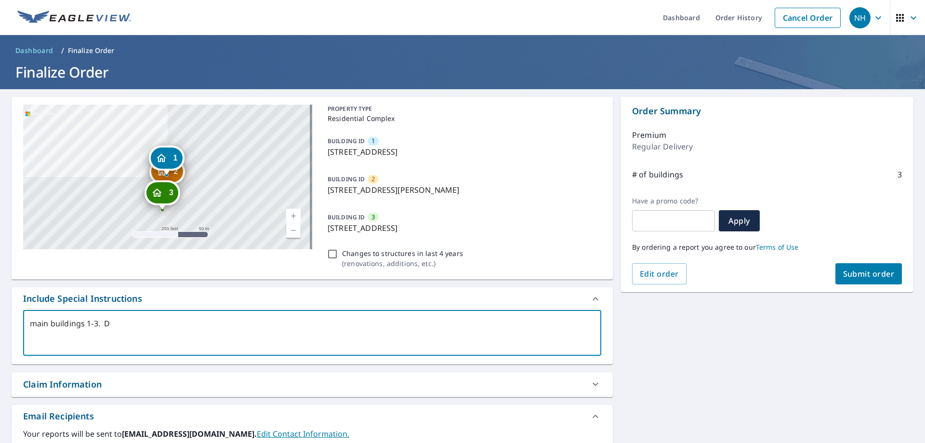
checkbox input "true"
type textarea "main buildings 1-3. Do"
type textarea "x"
checkbox input "true"
type textarea "main buildings 1-3. Do n"
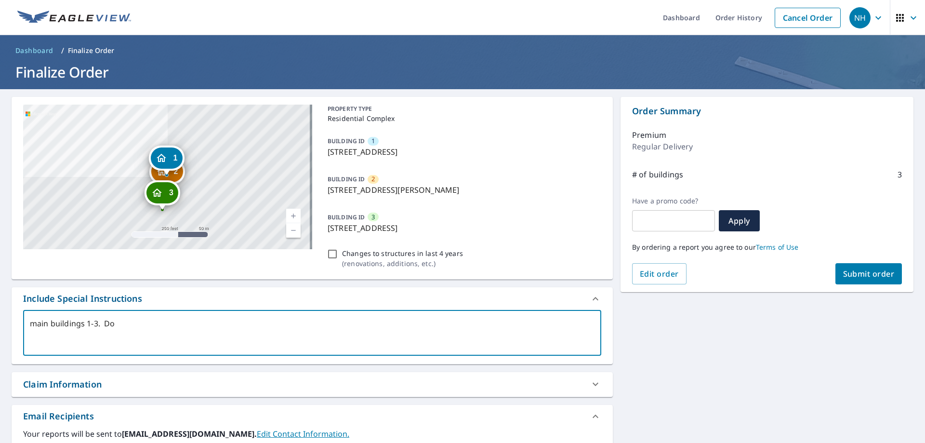
type textarea "x"
checkbox input "true"
type textarea "main buildings 1-3. Do no"
type textarea "x"
checkbox input "true"
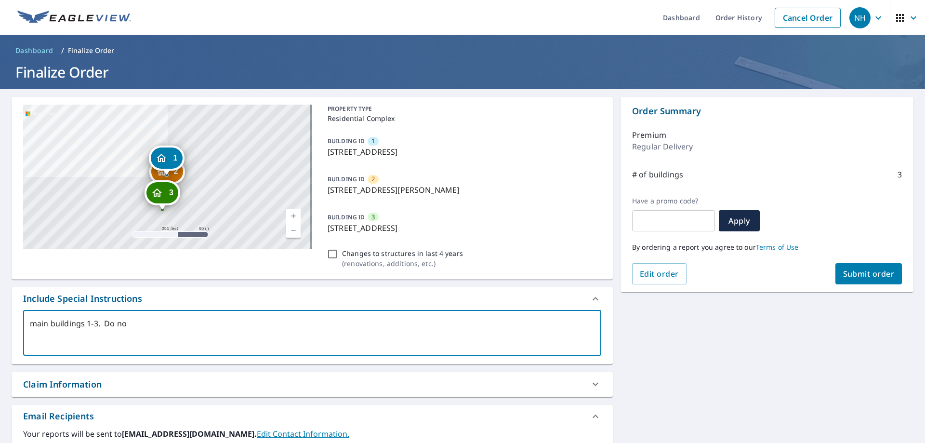
type textarea "main buildings 1-3. Do not"
type textarea "x"
checkbox input "true"
type textarea "main buildings 1-3. Do not"
type textarea "x"
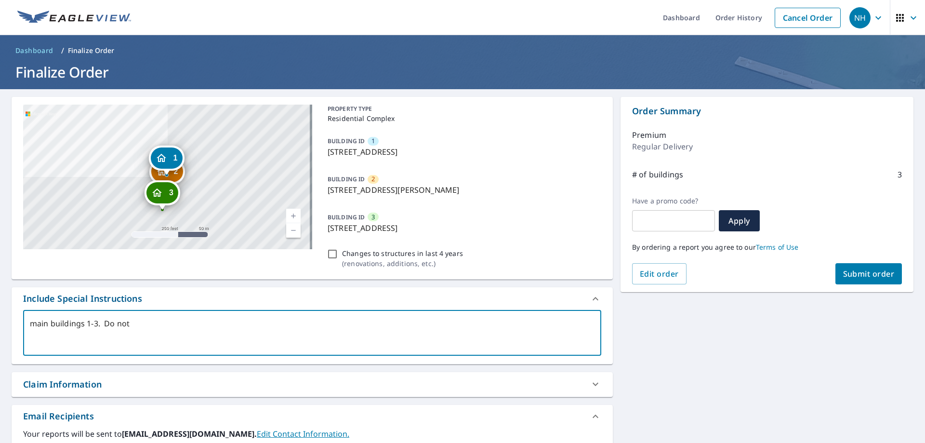
checkbox input "true"
type textarea "main buildings 1-3. Do not i"
type textarea "x"
checkbox input "true"
type textarea "main buildings 1-3. Do not in"
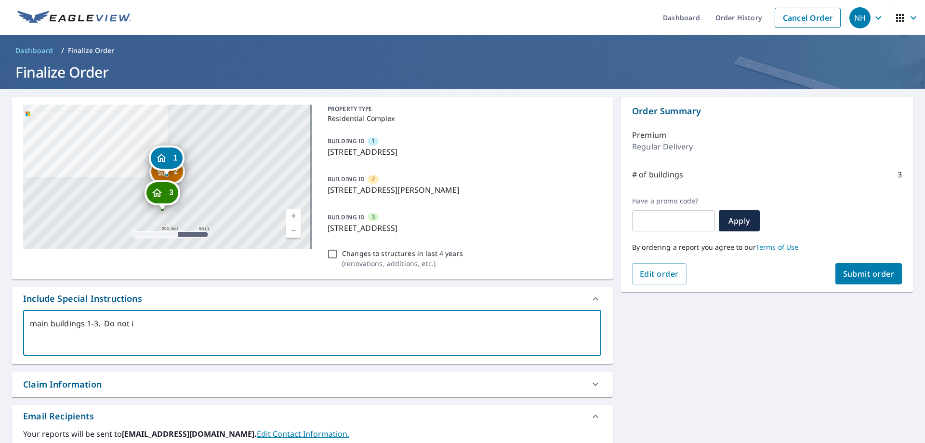
type textarea "x"
checkbox input "true"
type textarea "main buildings 1-3. Do not inc"
type textarea "x"
checkbox input "true"
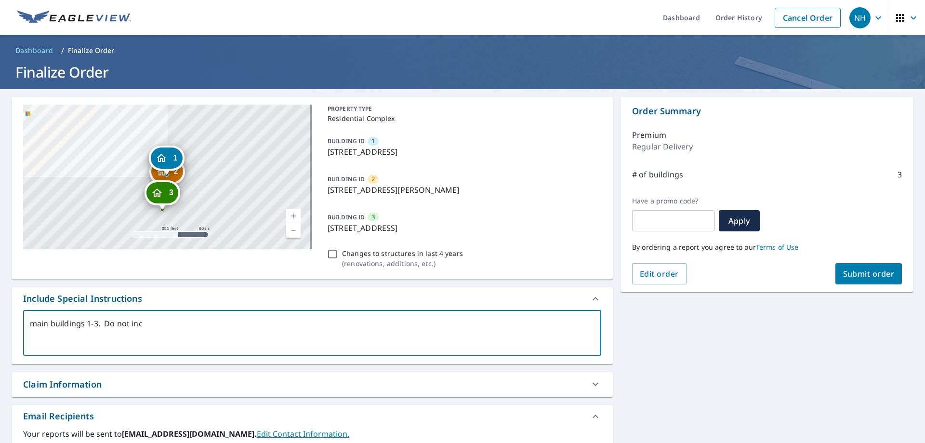
type textarea "main buildings 1-3. Do not incl"
type textarea "x"
checkbox input "true"
type textarea "main buildings 1-3. Do not inclu"
type textarea "x"
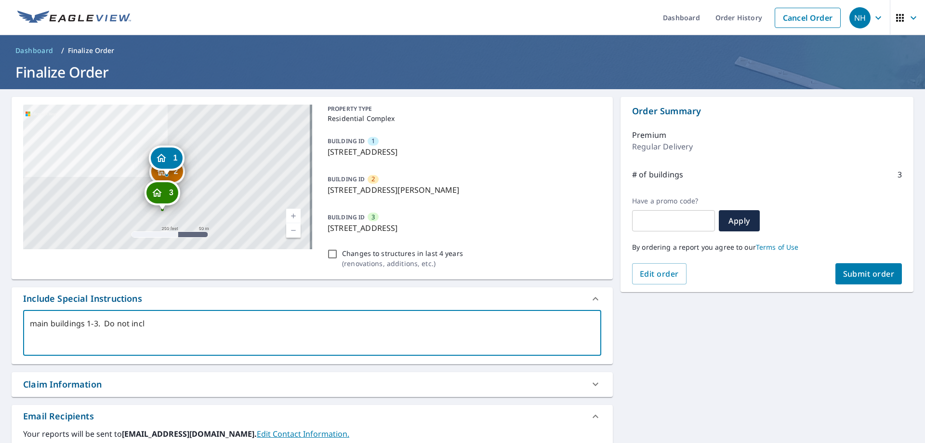
checkbox input "true"
type textarea "main buildings 1-3. Do not includ"
type textarea "x"
checkbox input "true"
type textarea "main buildings 1-3. Do not include"
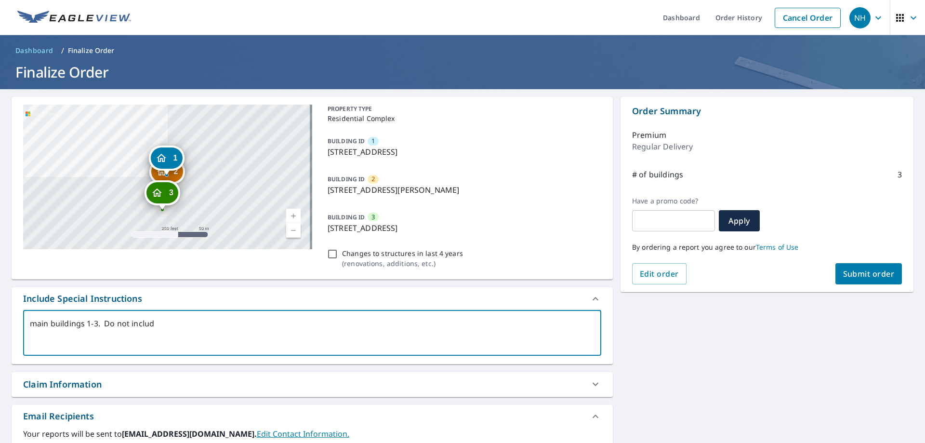
type textarea "x"
checkbox input "true"
type textarea "main buildings 1-3. Do not include"
type textarea "x"
checkbox input "true"
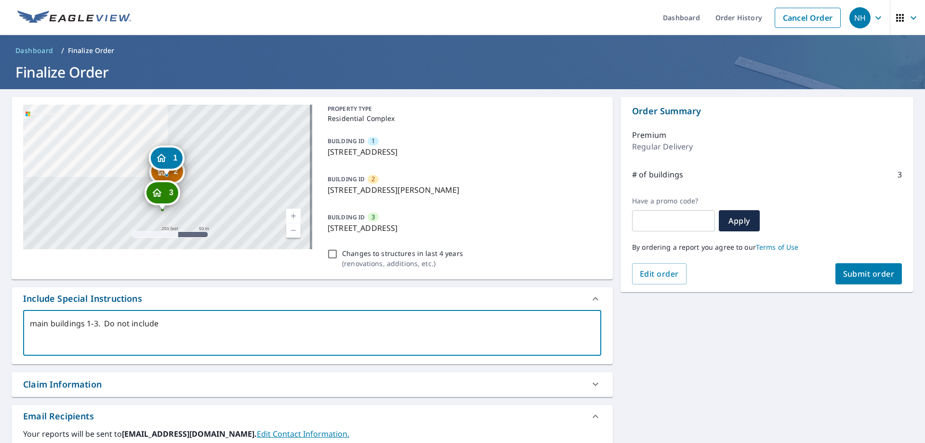
type textarea "main buildings 1-3. Do not include o"
type textarea "x"
checkbox input "true"
type textarea "main buildings 1-3. Do not include ou"
type textarea "x"
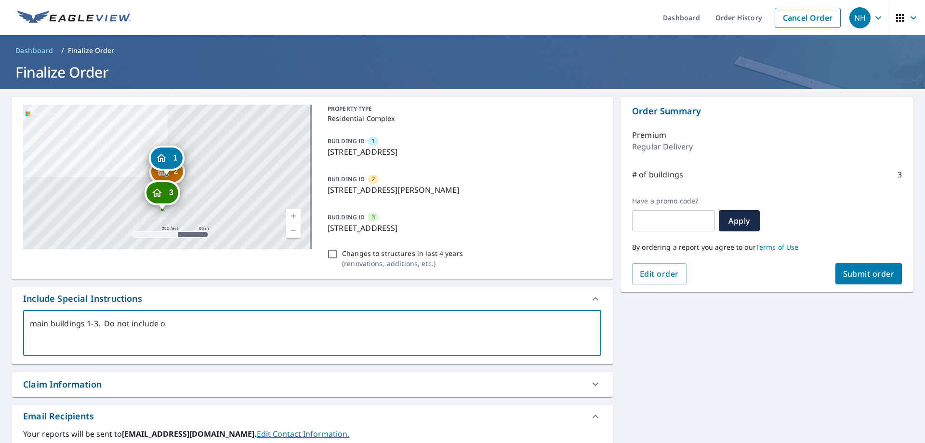
checkbox input "true"
type textarea "main buildings 1-3. Do not include out"
type textarea "x"
checkbox input "true"
type textarea "main buildings 1-3. Do not include outd"
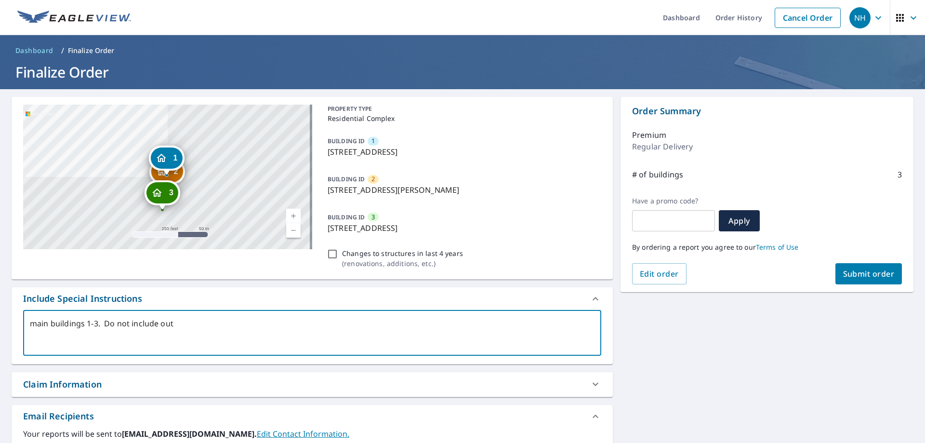
type textarea "x"
checkbox input "true"
type textarea "main buildings 1-3. Do not include outdo"
type textarea "x"
checkbox input "true"
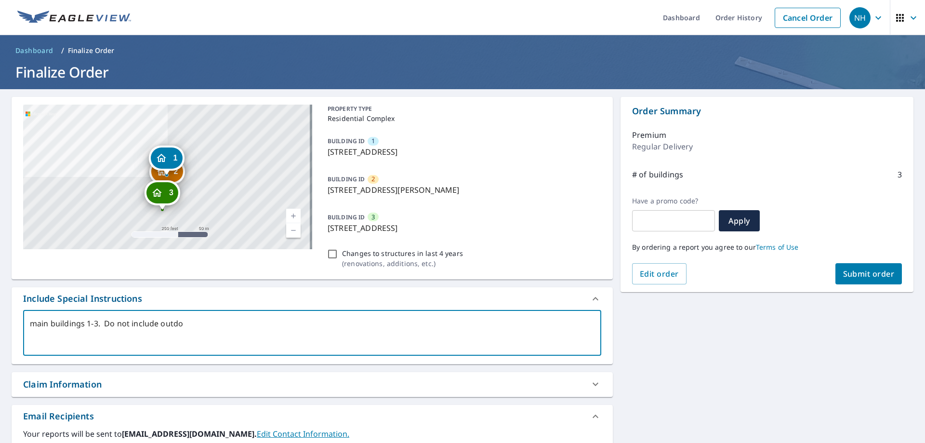
type textarea "main buildings 1-3. Do not include outdoo"
type textarea "x"
checkbox input "true"
type textarea "main buildings 1-3. Do not include outdoor"
type textarea "x"
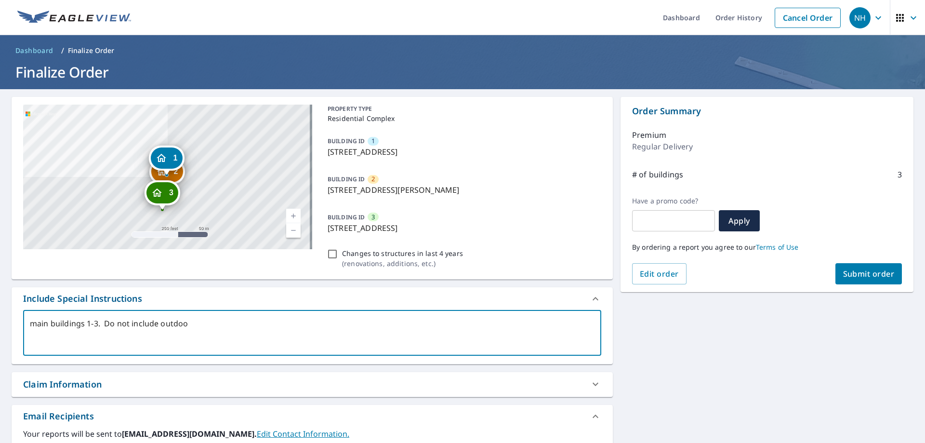
checkbox input "true"
type textarea "main buildings 1-3. Do not include outdoor"
type textarea "x"
checkbox input "true"
type textarea "main buildings 1-3. Do not include outdoor d"
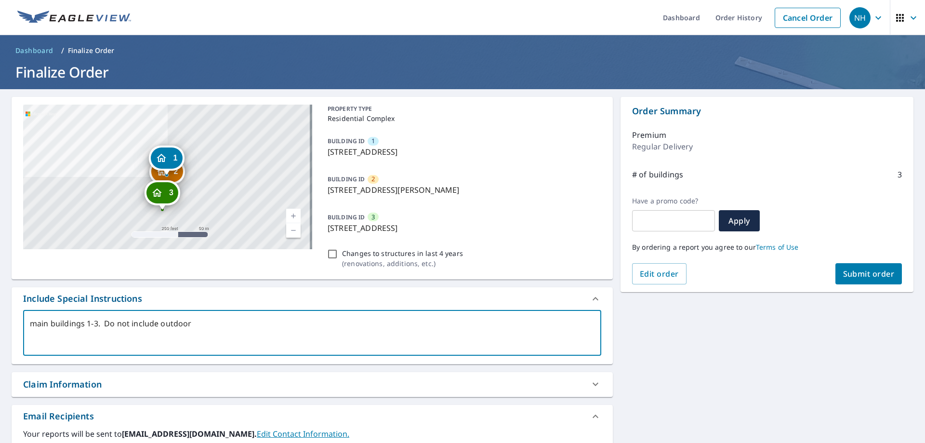
type textarea "x"
checkbox input "true"
type textarea "main buildings 1-3. Do not include outdoor de"
type textarea "x"
checkbox input "true"
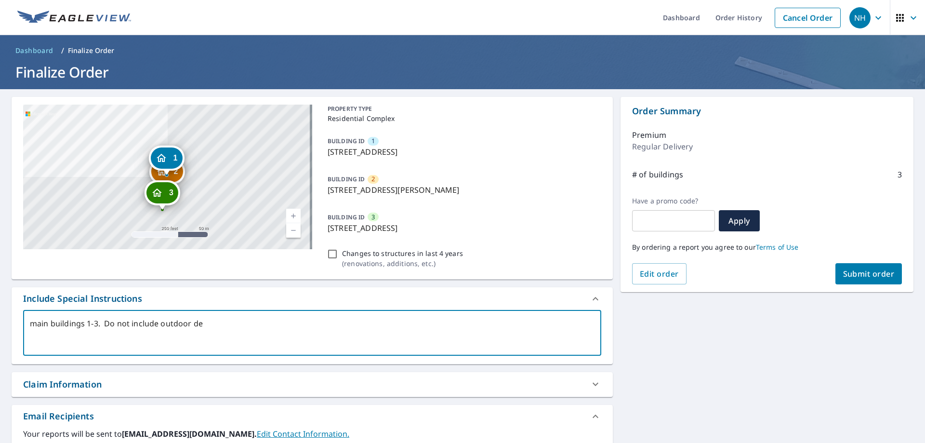
type textarea "main buildings 1-3. Do not include outdoor det"
type textarea "x"
checkbox input "true"
type textarea "main buildings 1-3. Do not include outdoor deta"
type textarea "x"
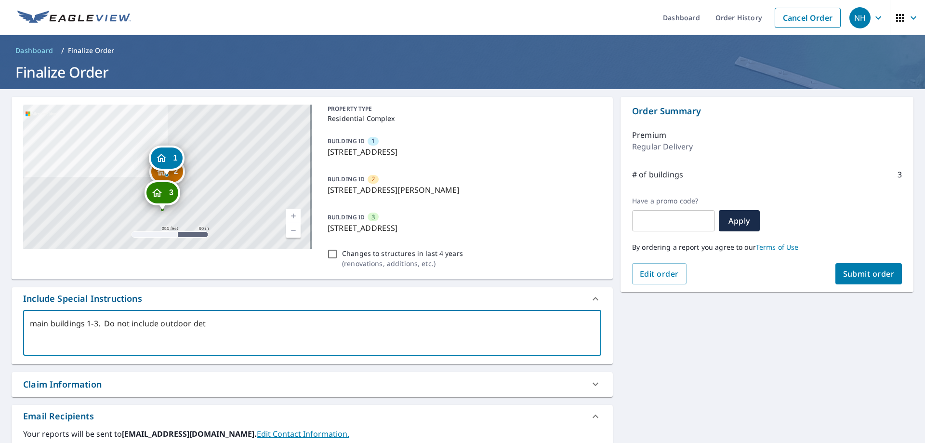
checkbox input "true"
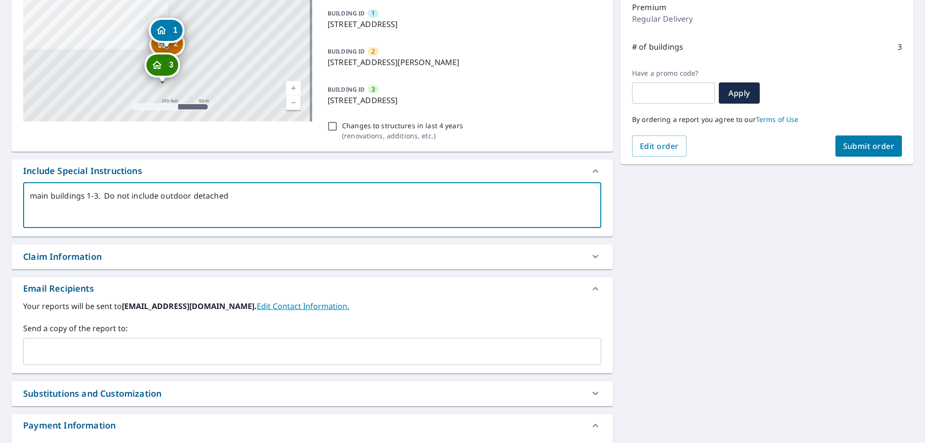
scroll to position [144, 0]
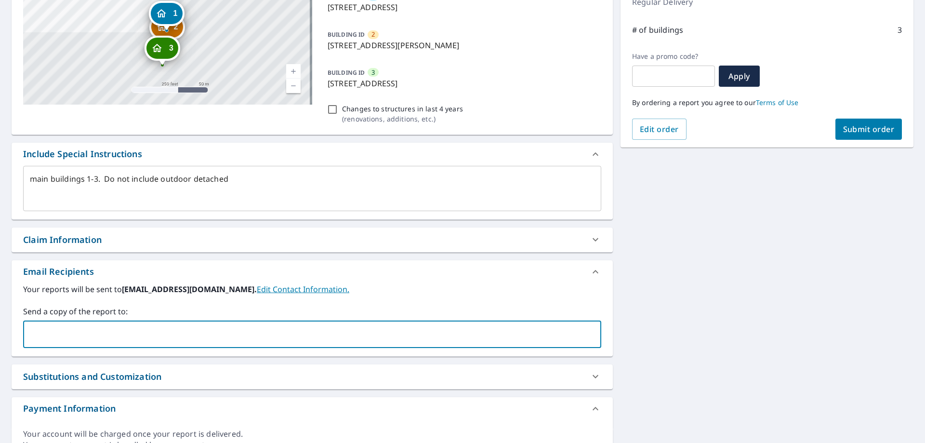
click at [49, 328] on input "text" at bounding box center [304, 334] width 555 height 18
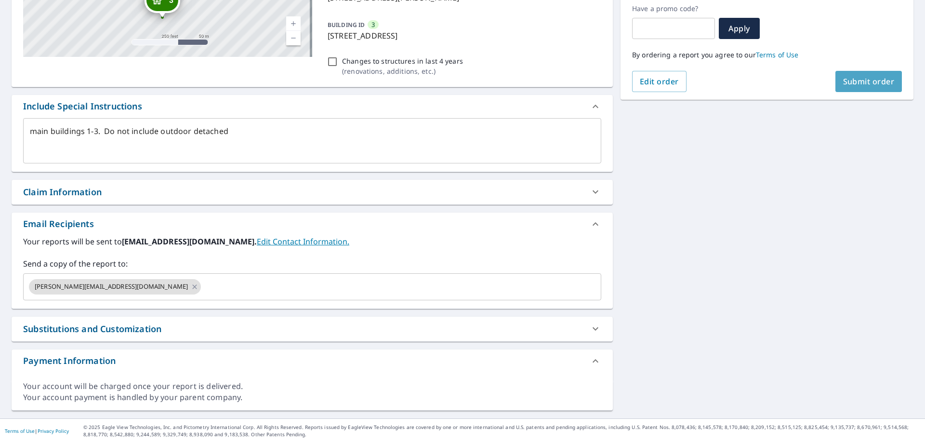
click at [850, 81] on span "Submit order" at bounding box center [869, 81] width 52 height 11
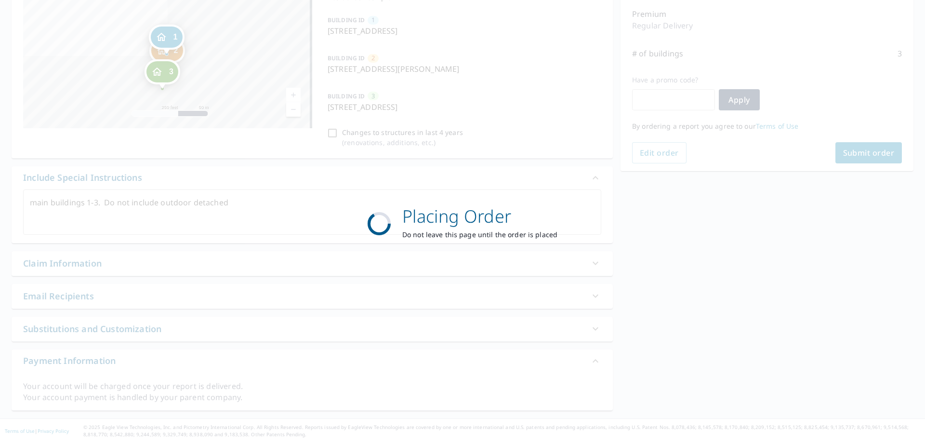
scroll to position [121, 0]
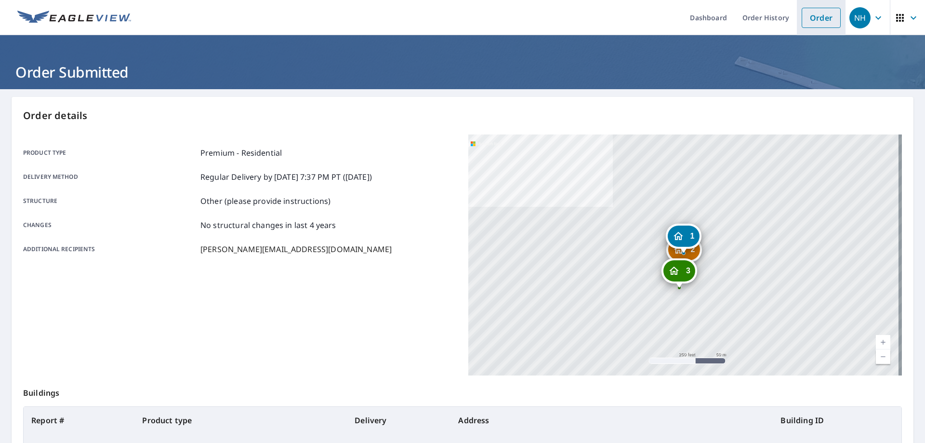
click at [805, 21] on link "Order" at bounding box center [820, 18] width 39 height 20
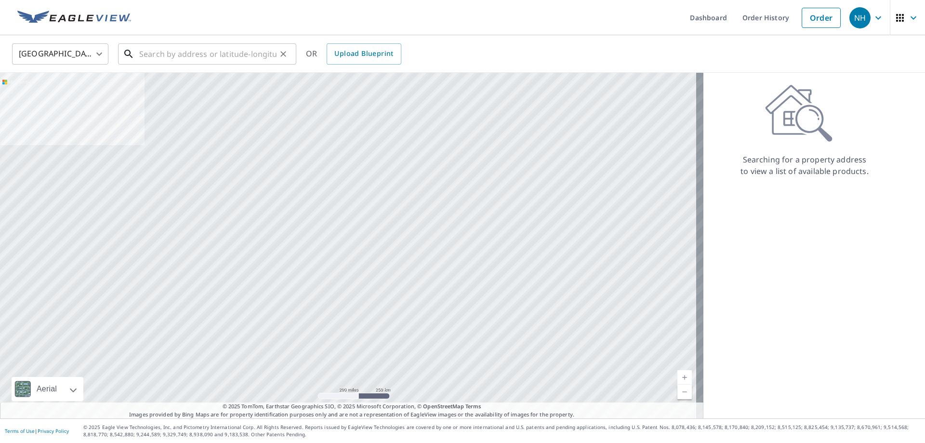
click at [162, 65] on div "​" at bounding box center [207, 53] width 178 height 21
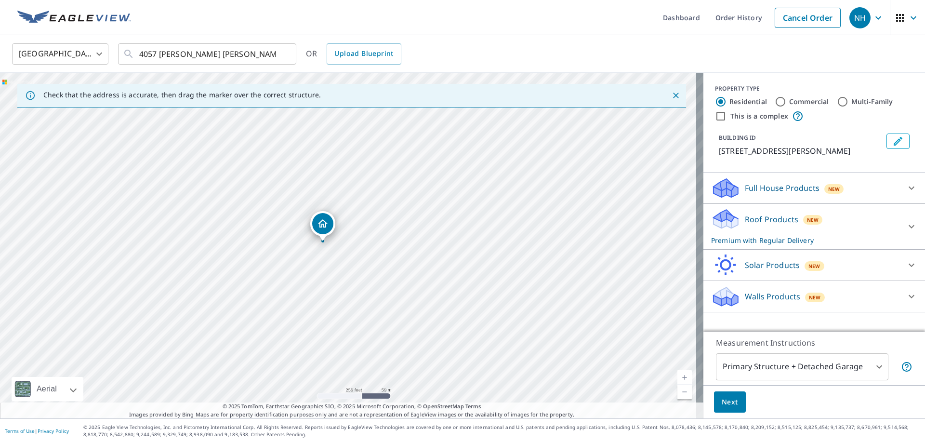
drag, startPoint x: 307, startPoint y: 256, endPoint x: 295, endPoint y: 278, distance: 25.6
click at [295, 278] on div "[STREET_ADDRESS][PERSON_NAME]" at bounding box center [351, 245] width 703 height 345
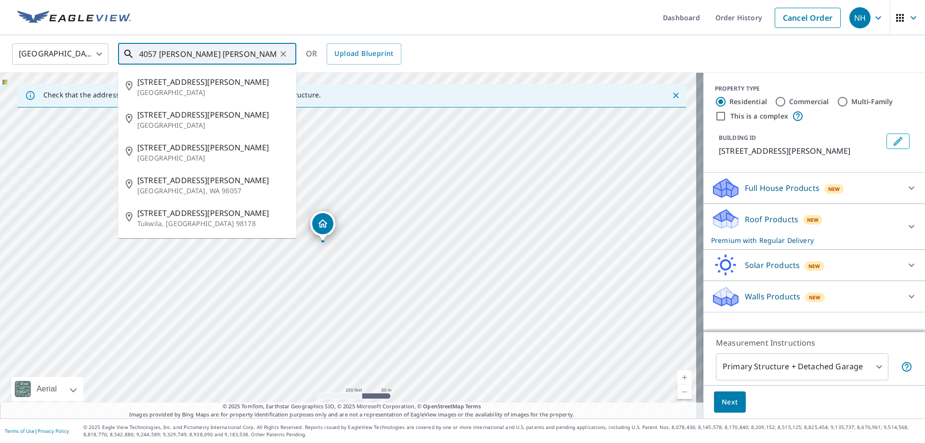
click at [265, 56] on input "4057 [PERSON_NAME] [PERSON_NAME]" at bounding box center [207, 53] width 137 height 27
click at [241, 82] on span "[STREET_ADDRESS][PERSON_NAME]" at bounding box center [212, 82] width 151 height 12
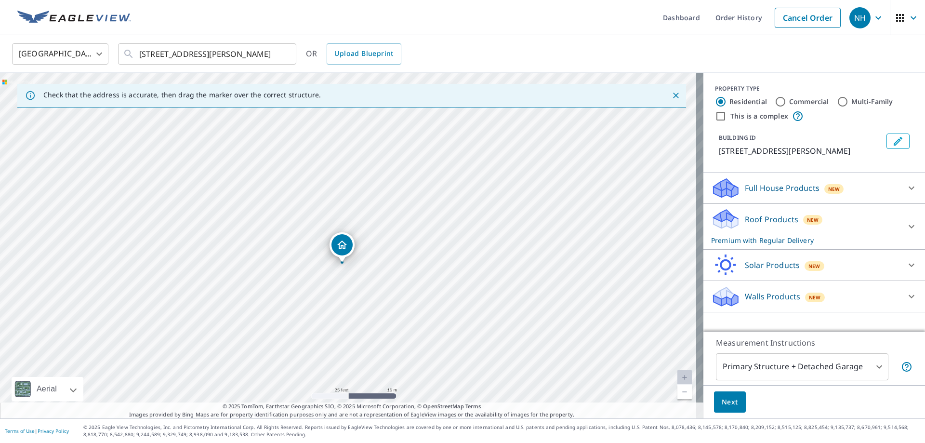
drag, startPoint x: 344, startPoint y: 233, endPoint x: 212, endPoint y: 368, distance: 188.6
click at [212, 368] on div "[STREET_ADDRESS][PERSON_NAME]" at bounding box center [351, 245] width 703 height 345
click at [715, 115] on input "This is a complex" at bounding box center [721, 116] width 12 height 12
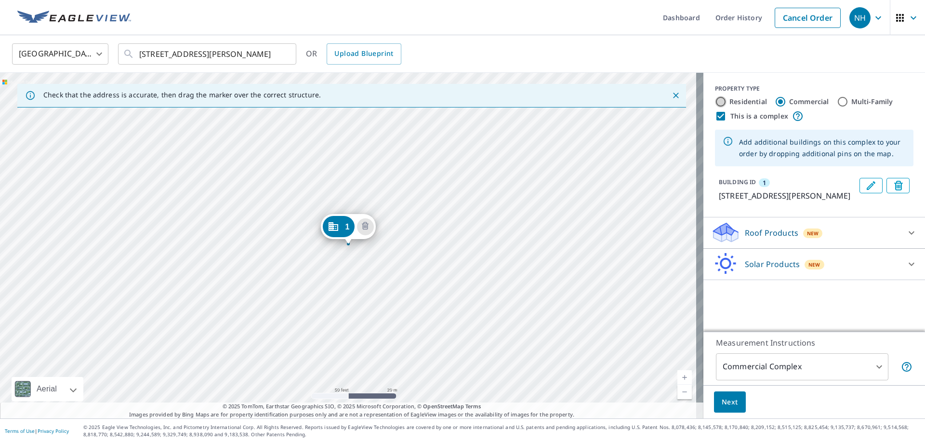
click at [715, 101] on input "Residential" at bounding box center [721, 102] width 12 height 12
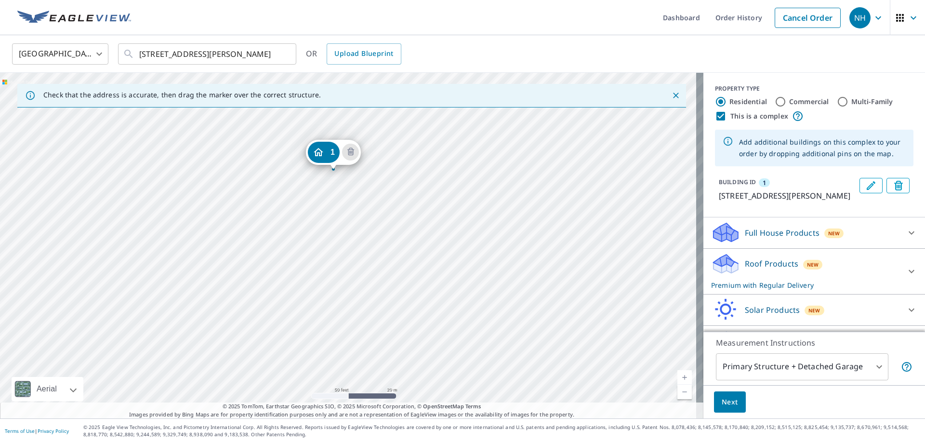
drag, startPoint x: 341, startPoint y: 226, endPoint x: 326, endPoint y: 151, distance: 76.1
click at [351, 285] on div "1 [STREET_ADDRESS]" at bounding box center [351, 245] width 703 height 345
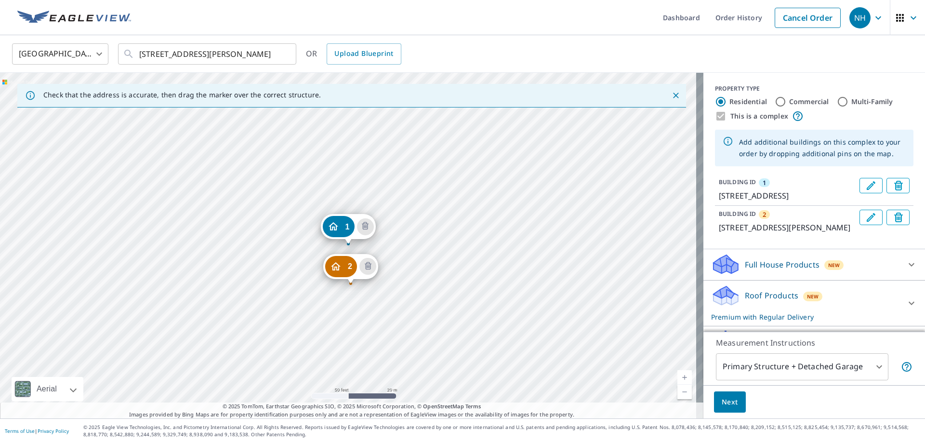
click at [342, 339] on div "2 [STREET_ADDRESS][PERSON_NAME] 1 [STREET_ADDRESS]" at bounding box center [351, 245] width 703 height 345
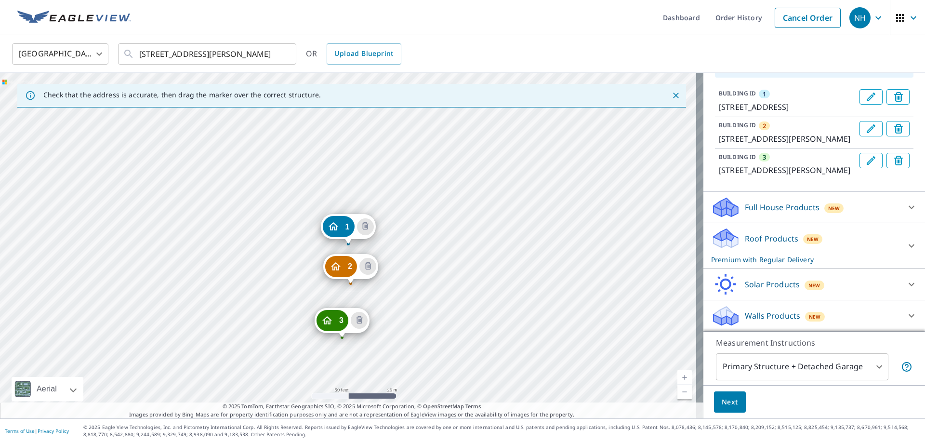
scroll to position [96, 0]
click at [736, 255] on div "Roof Products New Premium with Regular Delivery" at bounding box center [805, 246] width 189 height 38
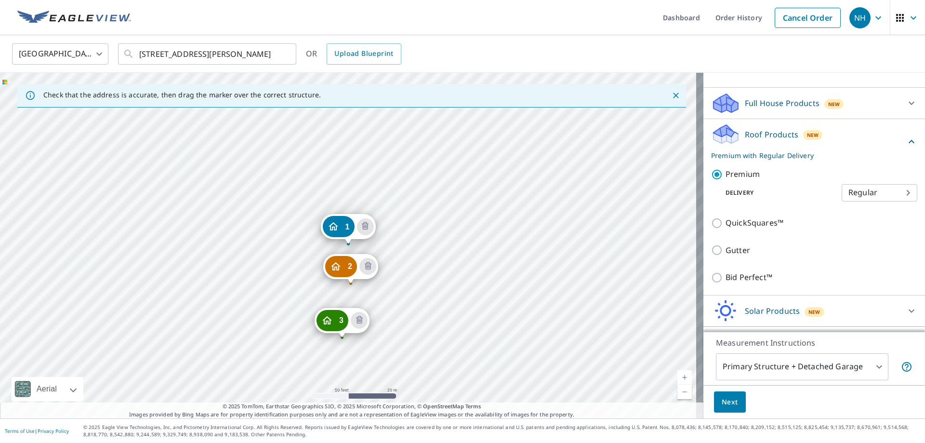
scroll to position [242, 0]
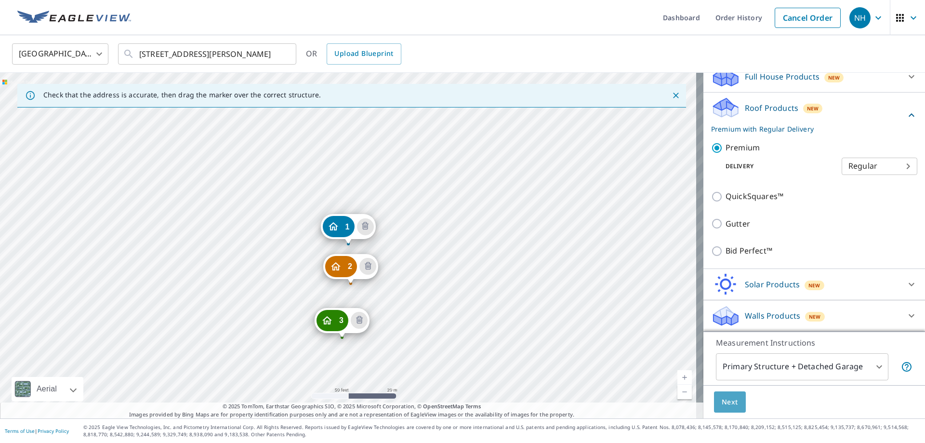
click at [724, 403] on span "Next" at bounding box center [729, 402] width 16 height 12
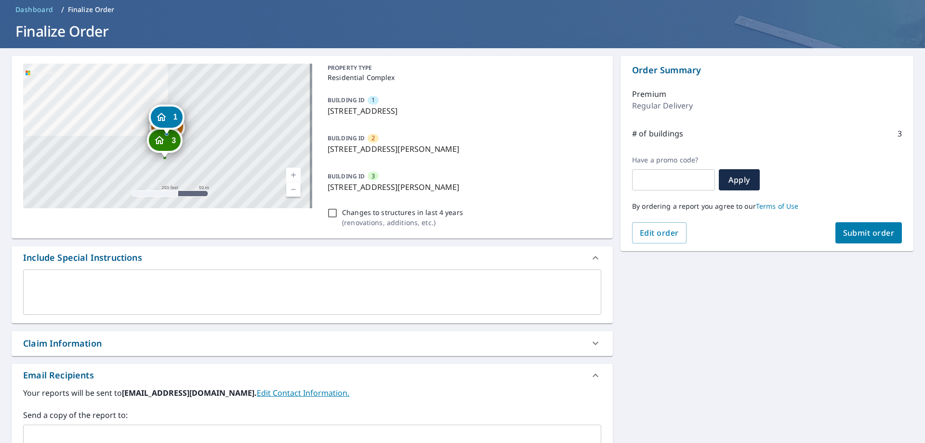
scroll to position [96, 0]
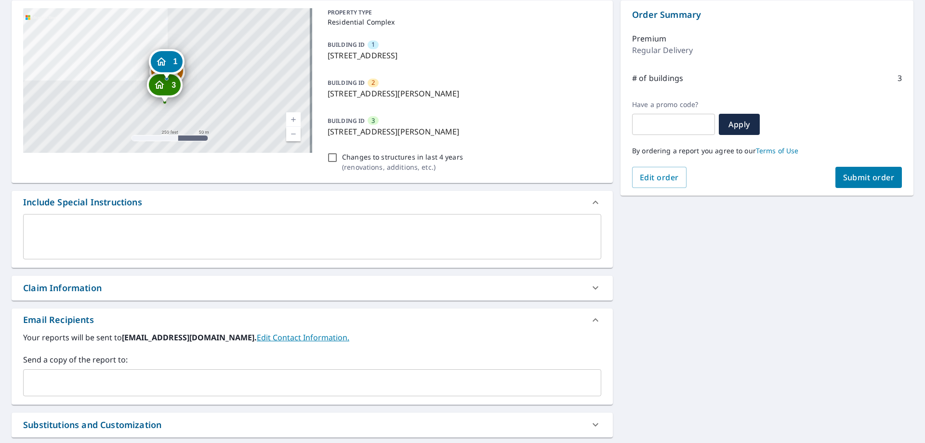
click at [42, 375] on input "text" at bounding box center [304, 382] width 555 height 18
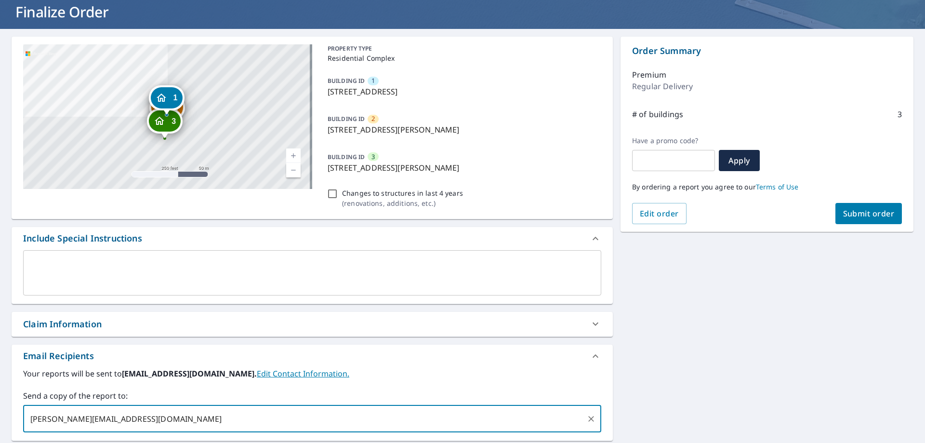
scroll to position [48, 0]
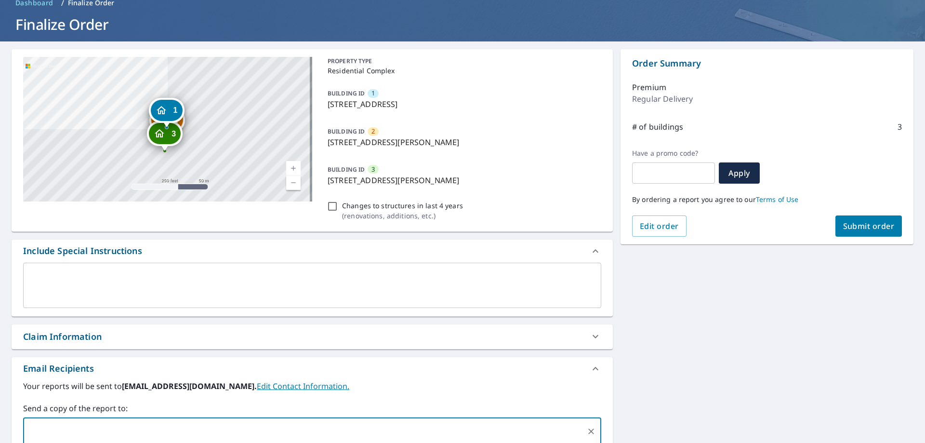
click at [844, 224] on span "Submit order" at bounding box center [869, 226] width 52 height 11
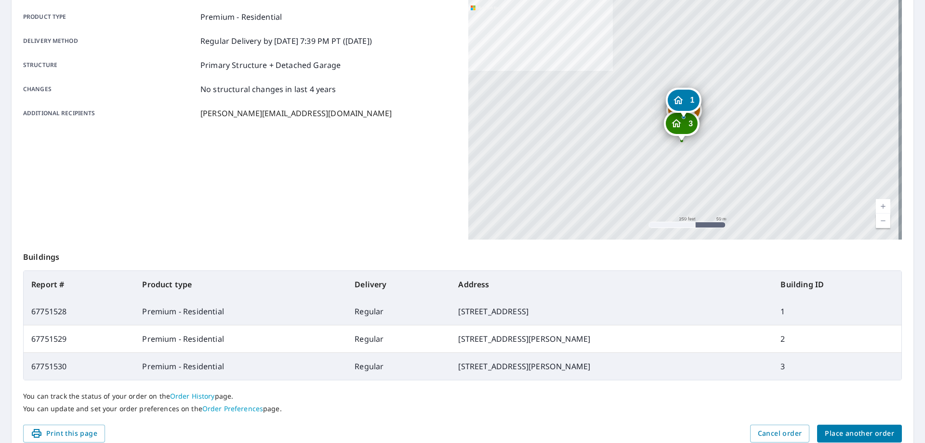
scroll to position [144, 0]
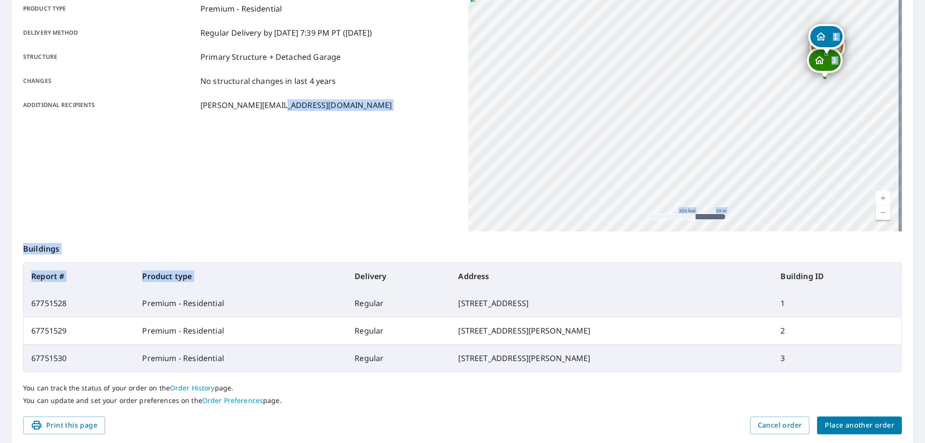
drag, startPoint x: 335, startPoint y: 139, endPoint x: 326, endPoint y: 242, distance: 103.0
click at [304, 280] on div "Order details Product type Premium - Residential Delivery method Regular Delive…" at bounding box center [462, 199] width 901 height 493
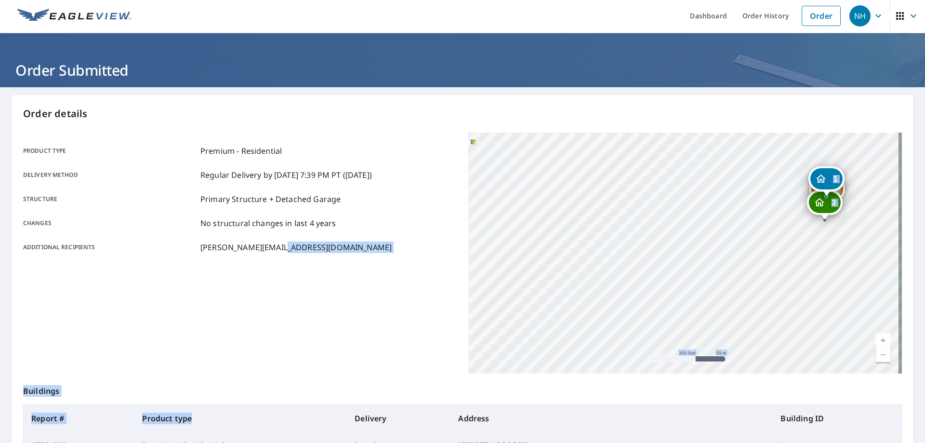
scroll to position [0, 0]
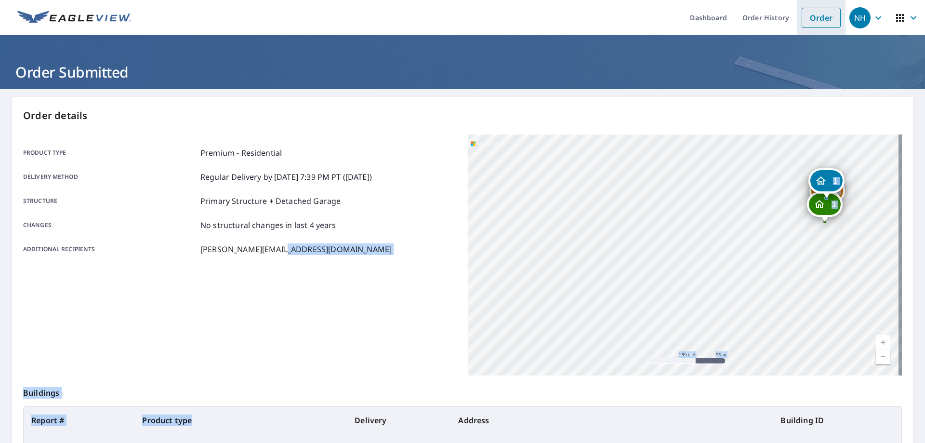
click at [813, 15] on link "Order" at bounding box center [820, 18] width 39 height 20
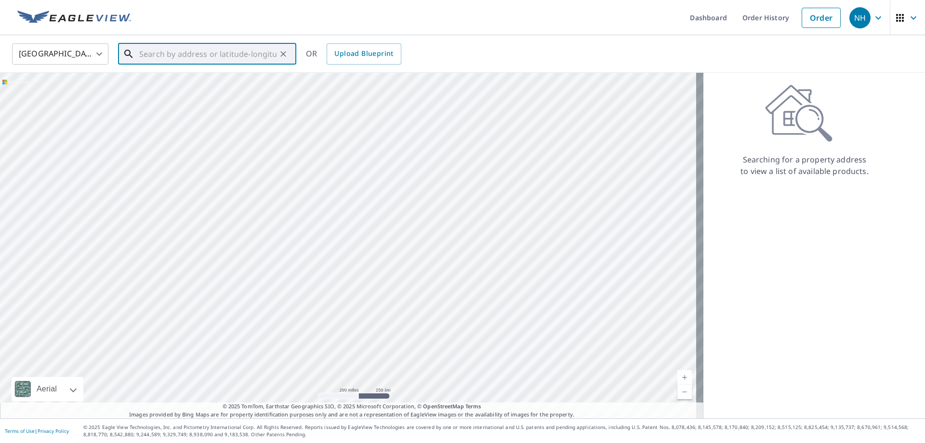
drag, startPoint x: 159, startPoint y: 58, endPoint x: 149, endPoint y: 75, distance: 19.9
click at [156, 62] on input "text" at bounding box center [207, 53] width 137 height 27
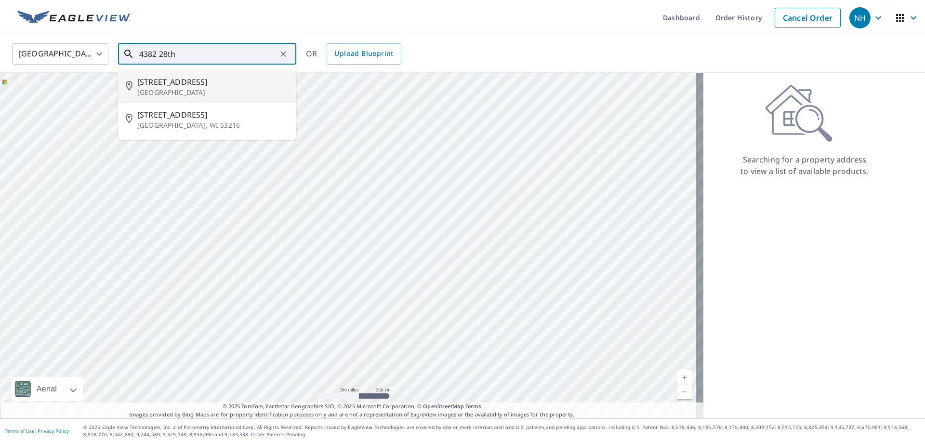
click at [167, 86] on span "[STREET_ADDRESS]" at bounding box center [212, 82] width 151 height 12
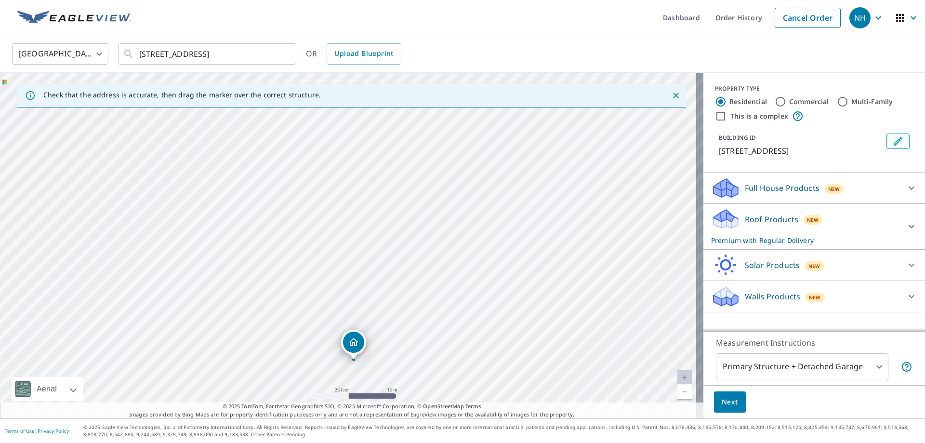
drag, startPoint x: 329, startPoint y: 333, endPoint x: 337, endPoint y: 339, distance: 10.6
click at [337, 339] on div "[STREET_ADDRESS]" at bounding box center [351, 245] width 703 height 345
click at [716, 117] on input "This is a complex" at bounding box center [721, 116] width 12 height 12
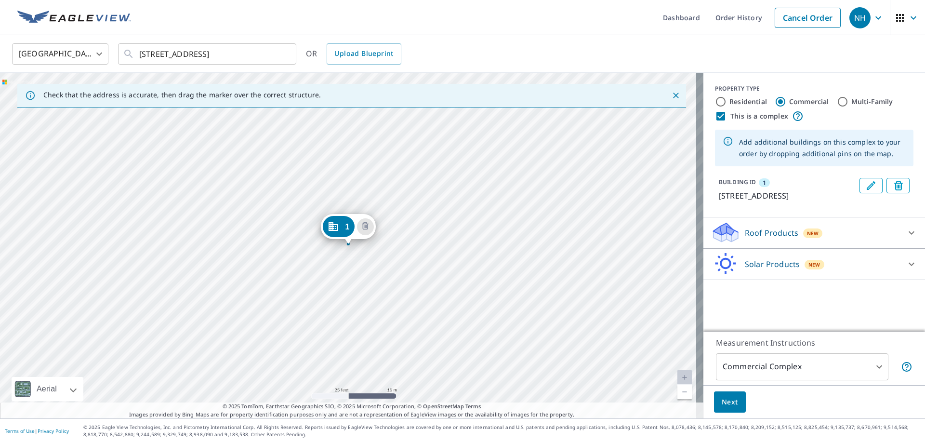
click at [716, 99] on input "Residential" at bounding box center [721, 102] width 12 height 12
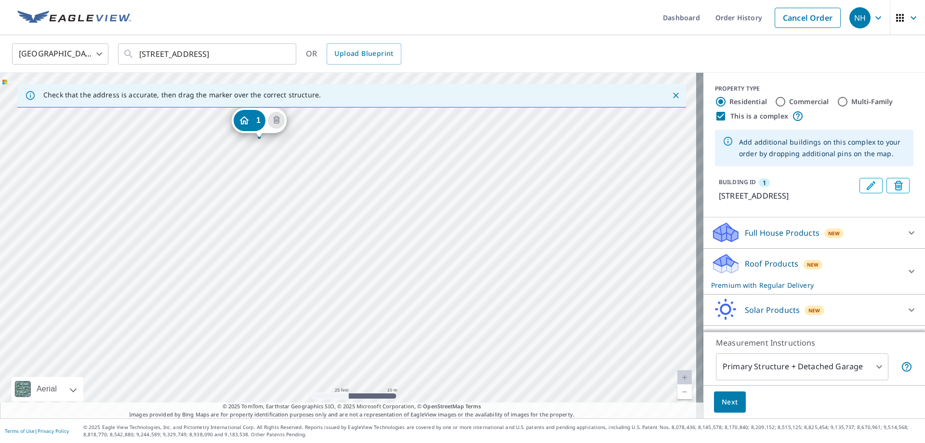
drag, startPoint x: 348, startPoint y: 227, endPoint x: 260, endPoint y: 120, distance: 138.9
drag, startPoint x: 464, startPoint y: 378, endPoint x: 412, endPoint y: 296, distance: 97.4
click at [412, 296] on div "1 [STREET_ADDRESS]" at bounding box center [351, 245] width 703 height 345
click at [381, 264] on div "1 [STREET_ADDRESS]" at bounding box center [351, 245] width 703 height 345
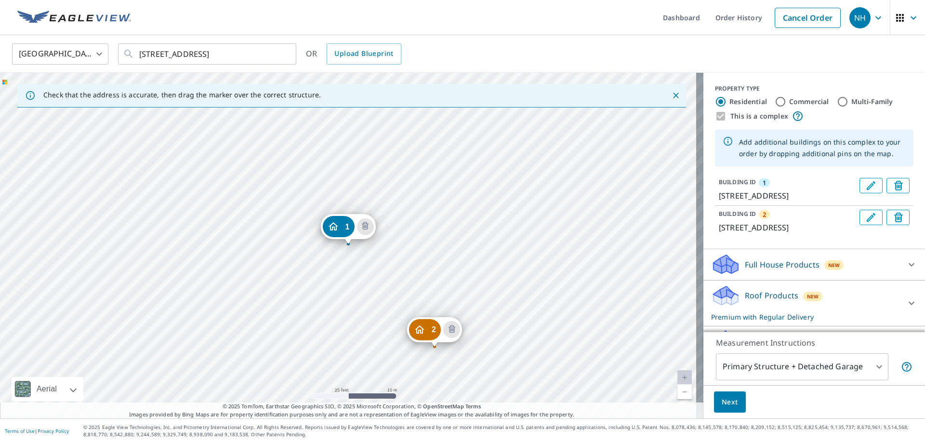
click at [747, 301] on p "Roof Products" at bounding box center [770, 295] width 53 height 12
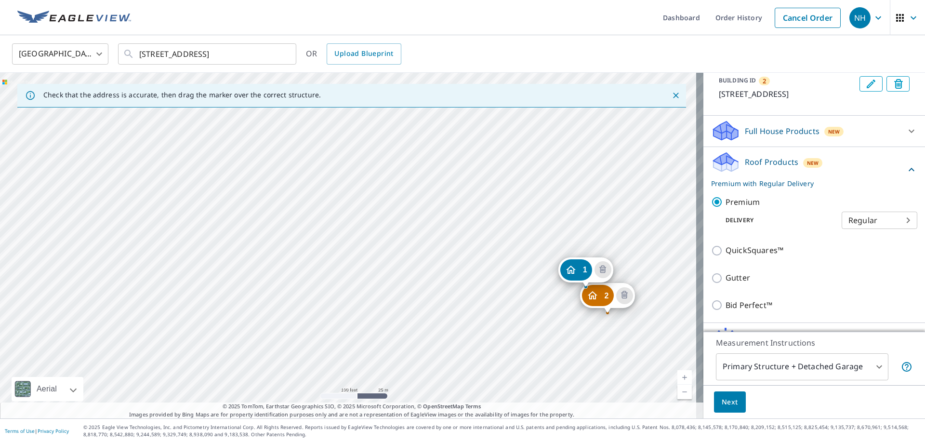
scroll to position [144, 0]
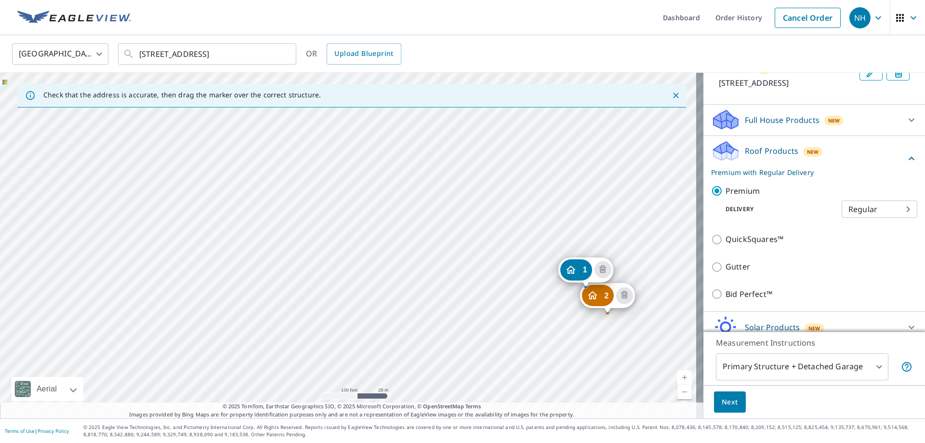
click at [721, 401] on span "Next" at bounding box center [729, 402] width 16 height 12
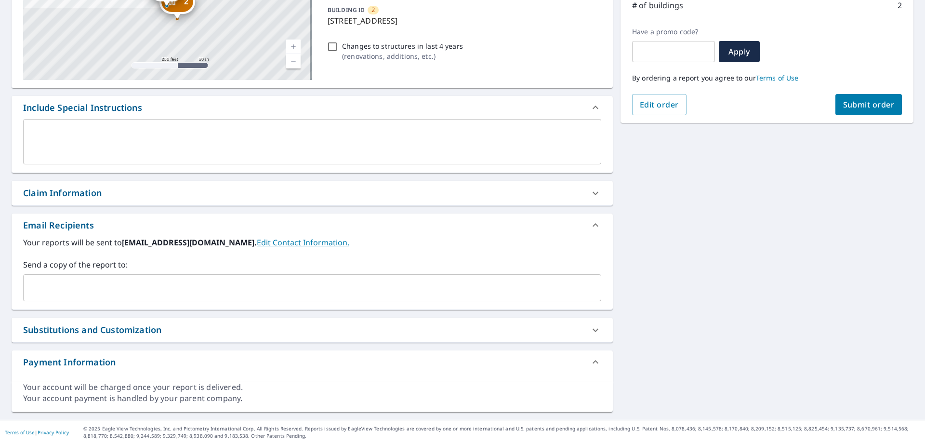
scroll to position [170, 0]
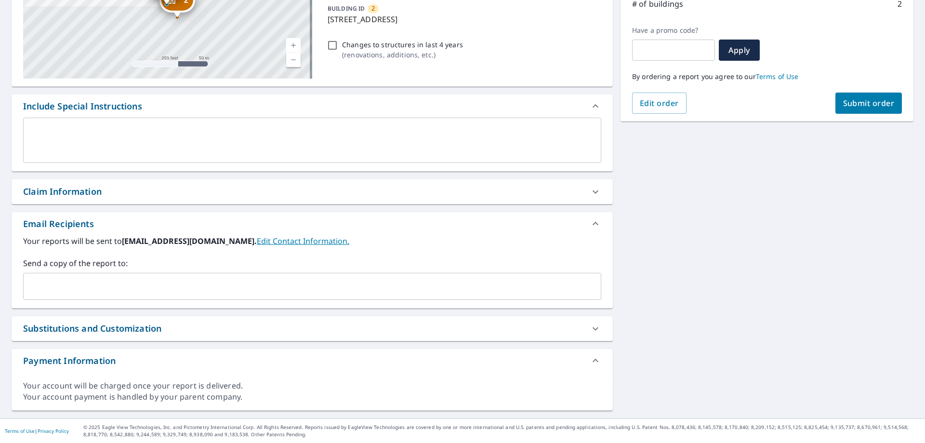
click at [57, 277] on input "text" at bounding box center [304, 286] width 555 height 18
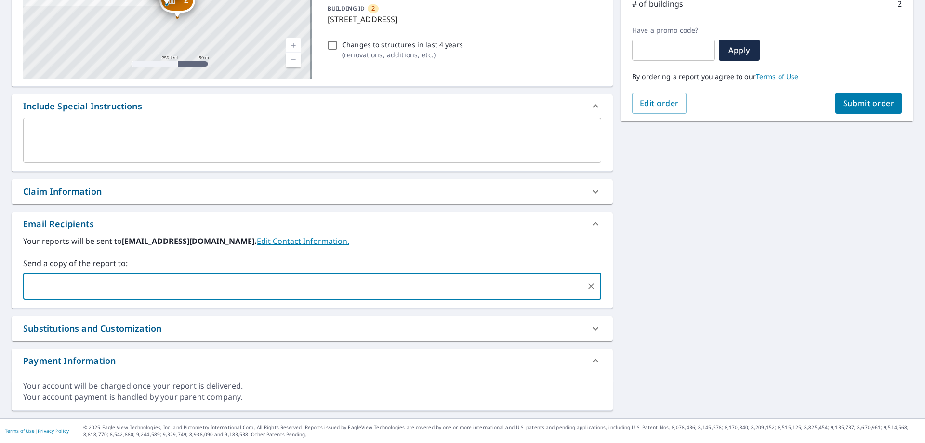
click at [860, 105] on span "Submit order" at bounding box center [869, 103] width 52 height 11
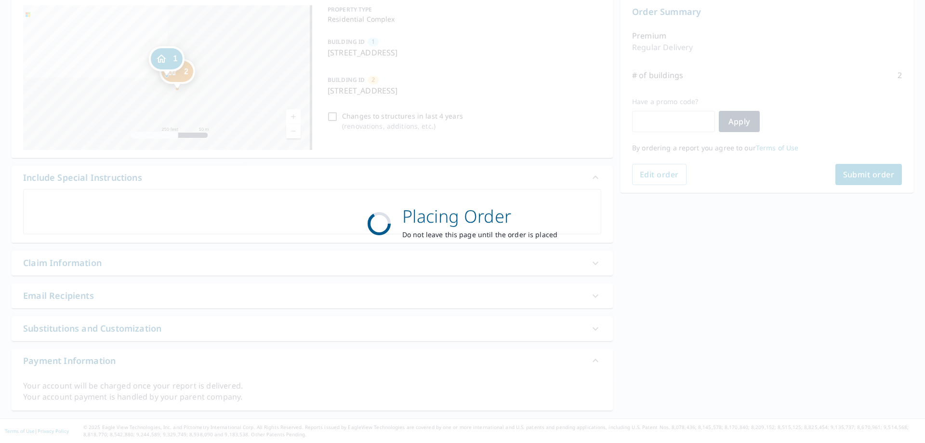
scroll to position [99, 0]
